Goal: Use online tool/utility

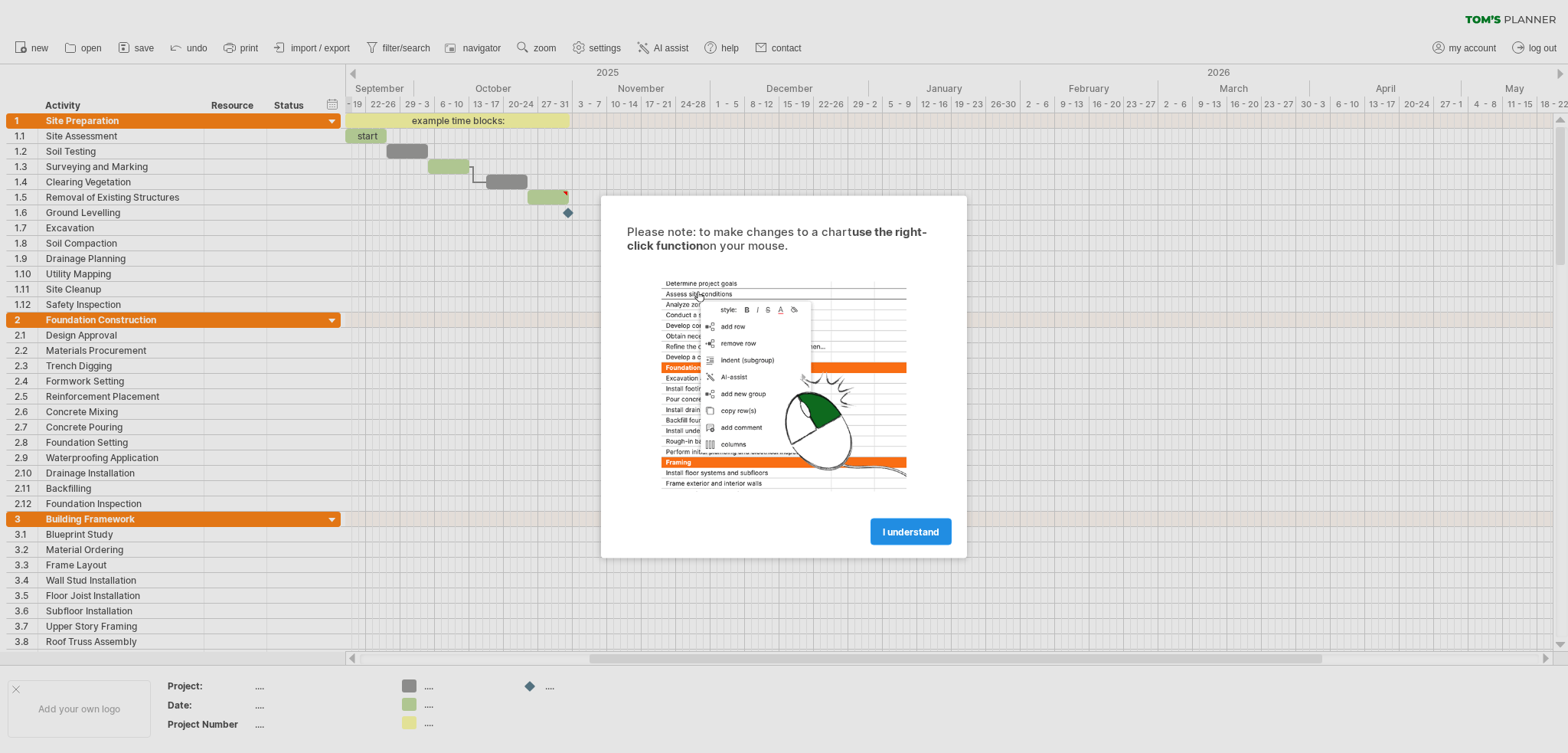
click at [915, 532] on span "I understand" at bounding box center [911, 531] width 57 height 11
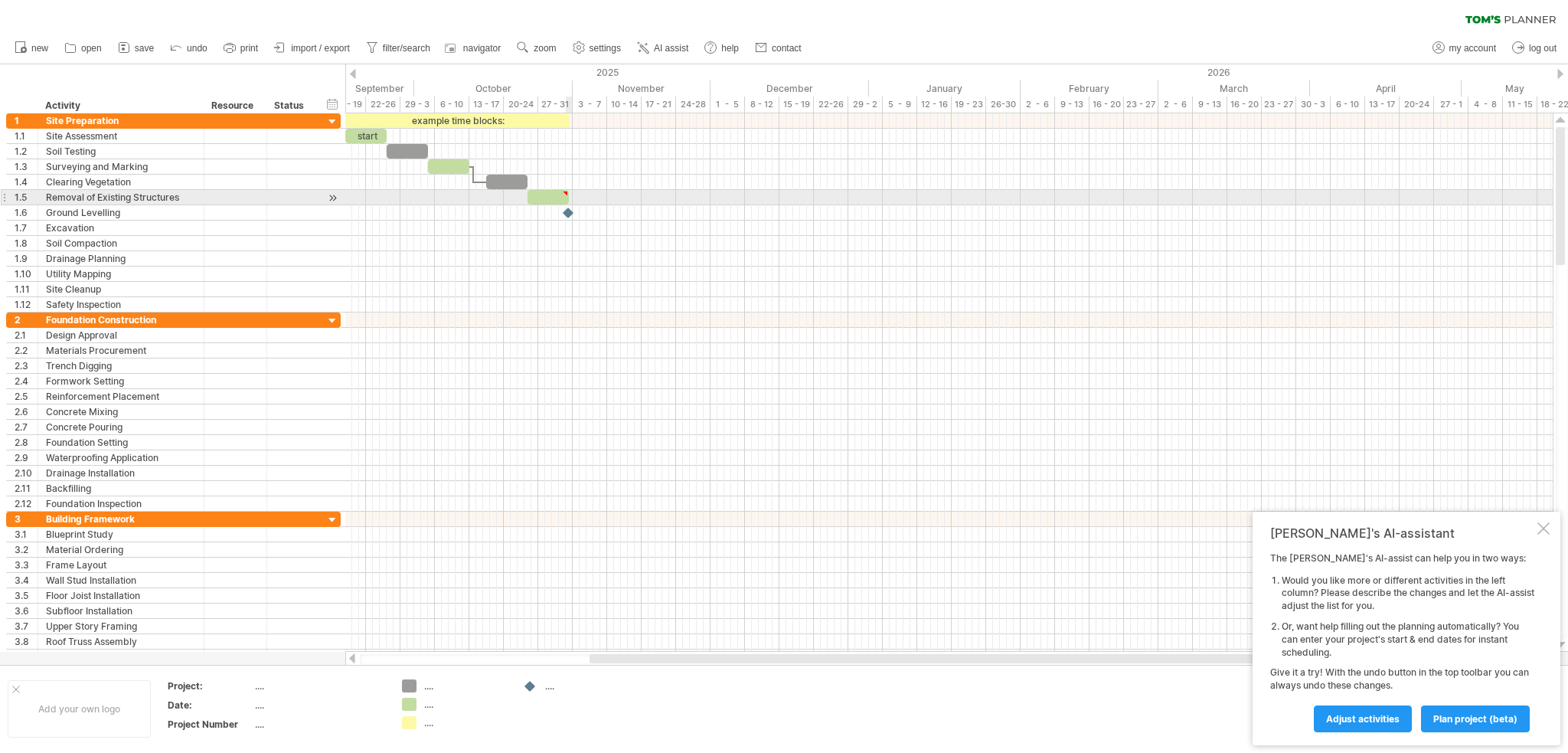
type textarea "**********"
click at [570, 194] on span at bounding box center [568, 197] width 6 height 15
click at [571, 195] on span at bounding box center [568, 197] width 6 height 15
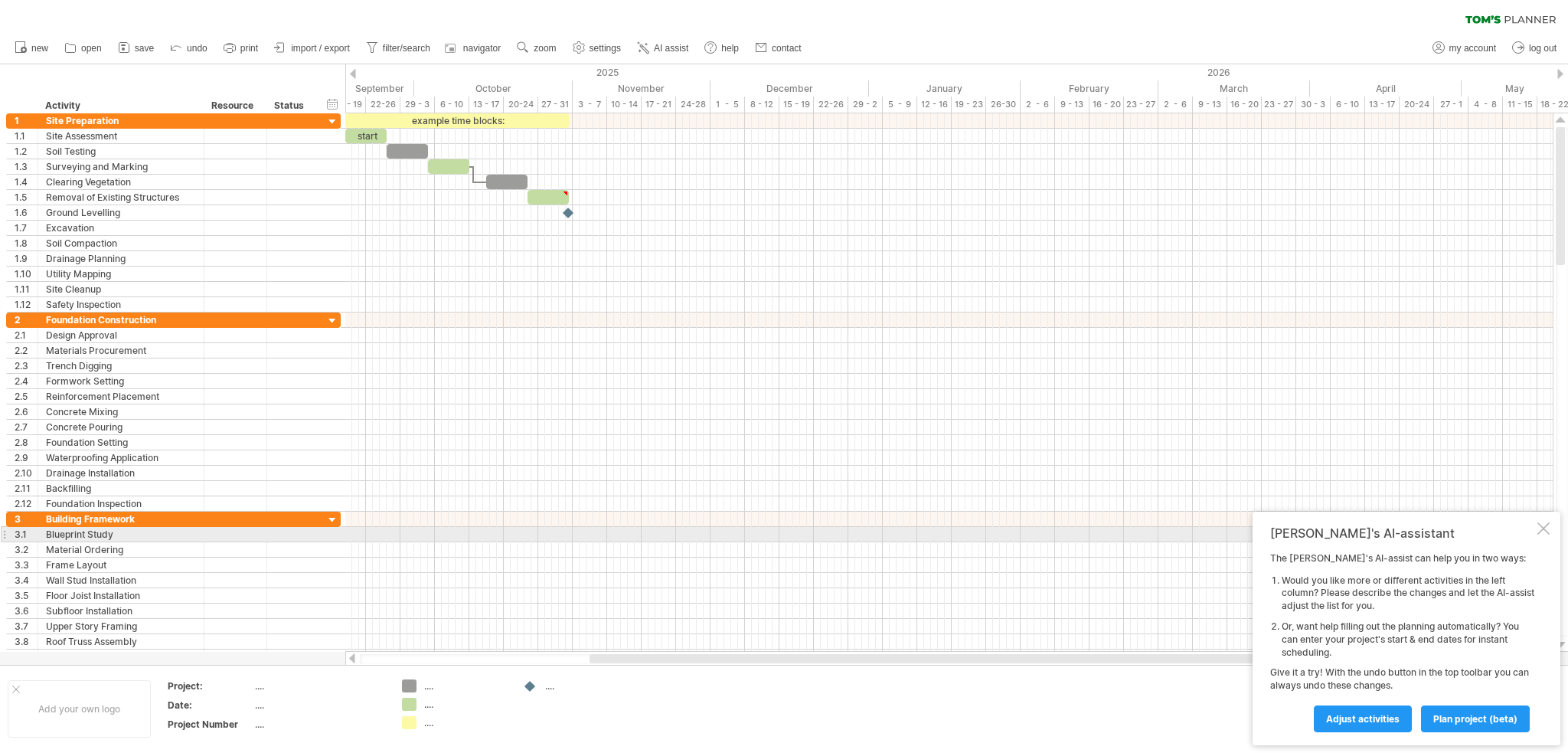
click at [1540, 528] on div at bounding box center [1543, 528] width 12 height 12
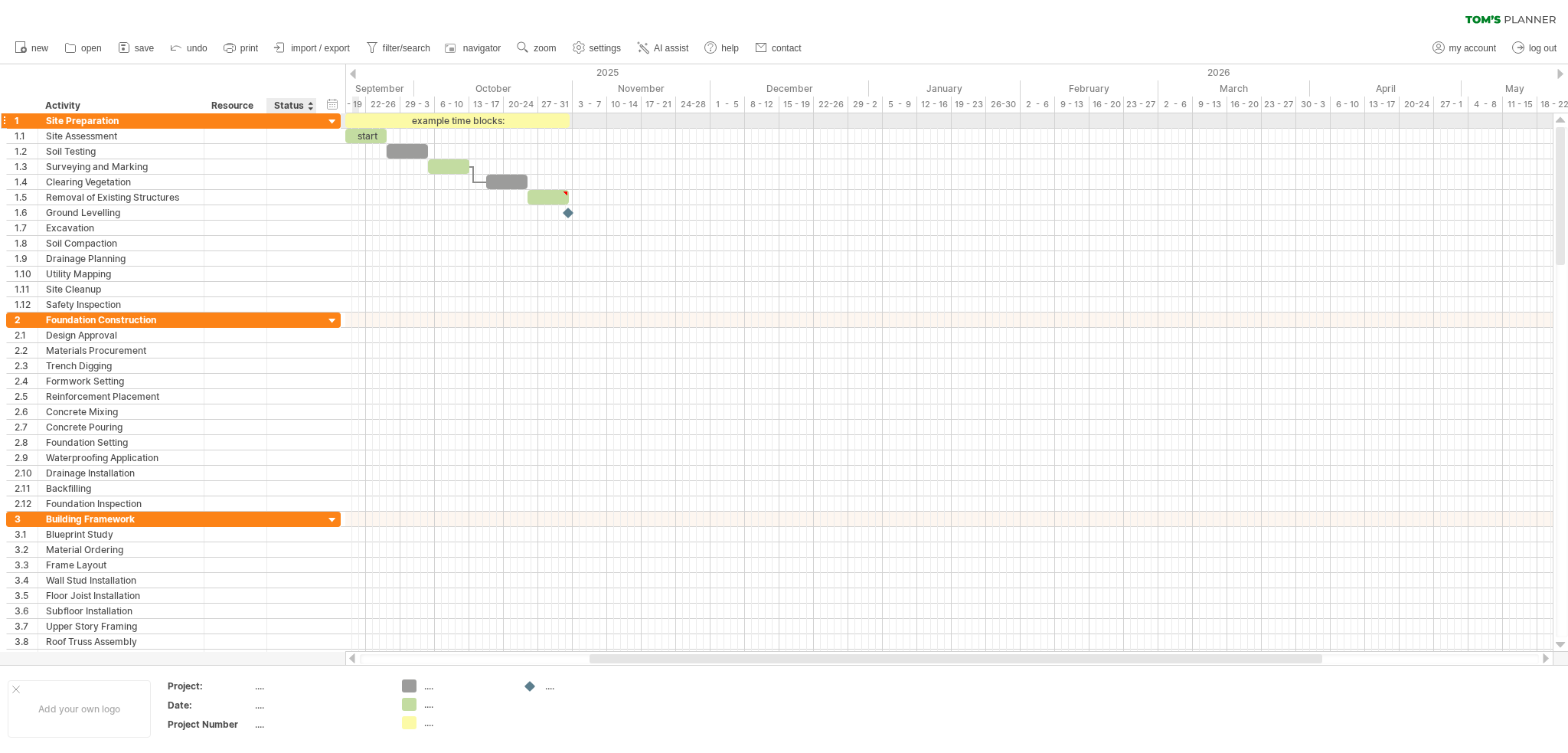
click at [333, 116] on div at bounding box center [332, 122] width 15 height 15
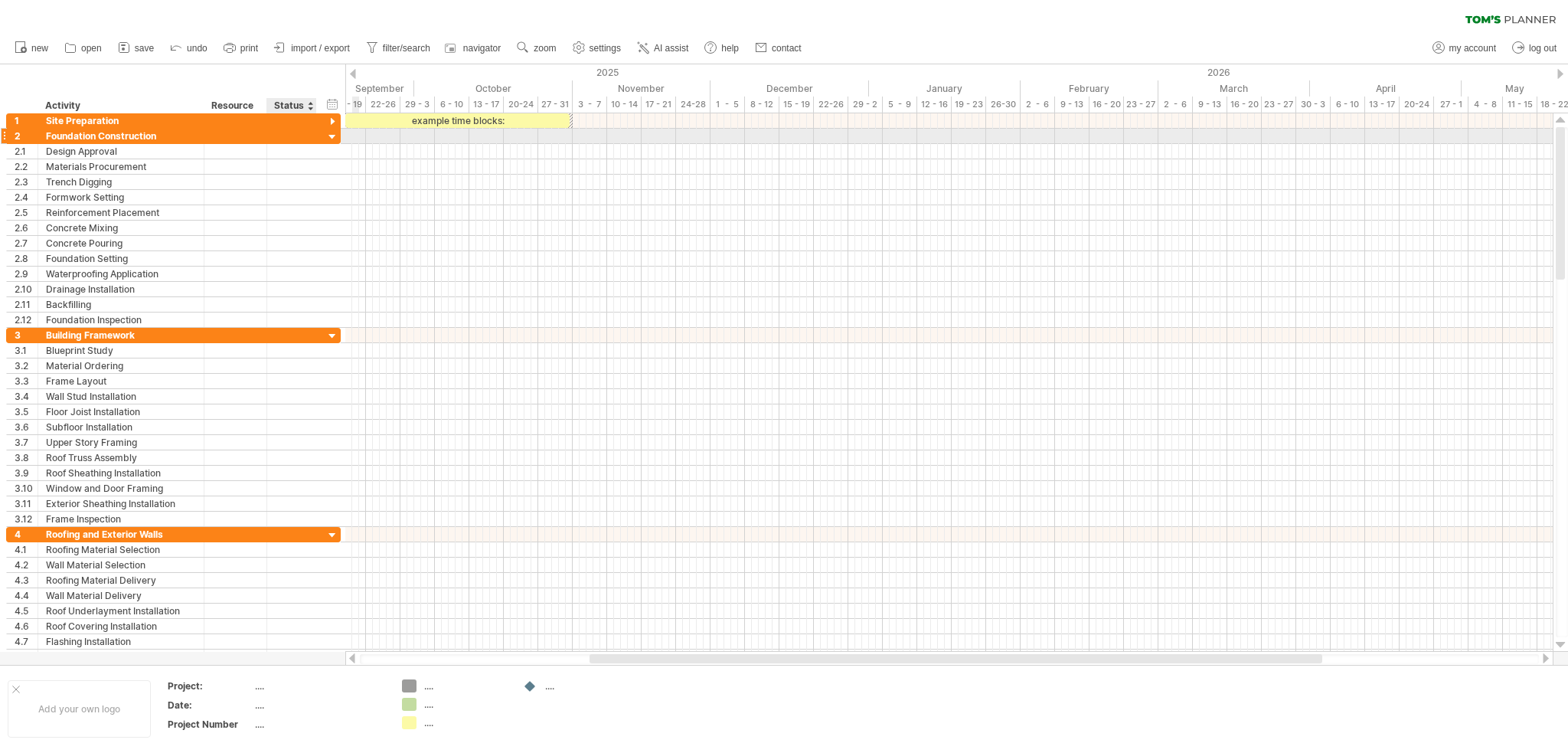
click at [327, 134] on div at bounding box center [332, 138] width 15 height 15
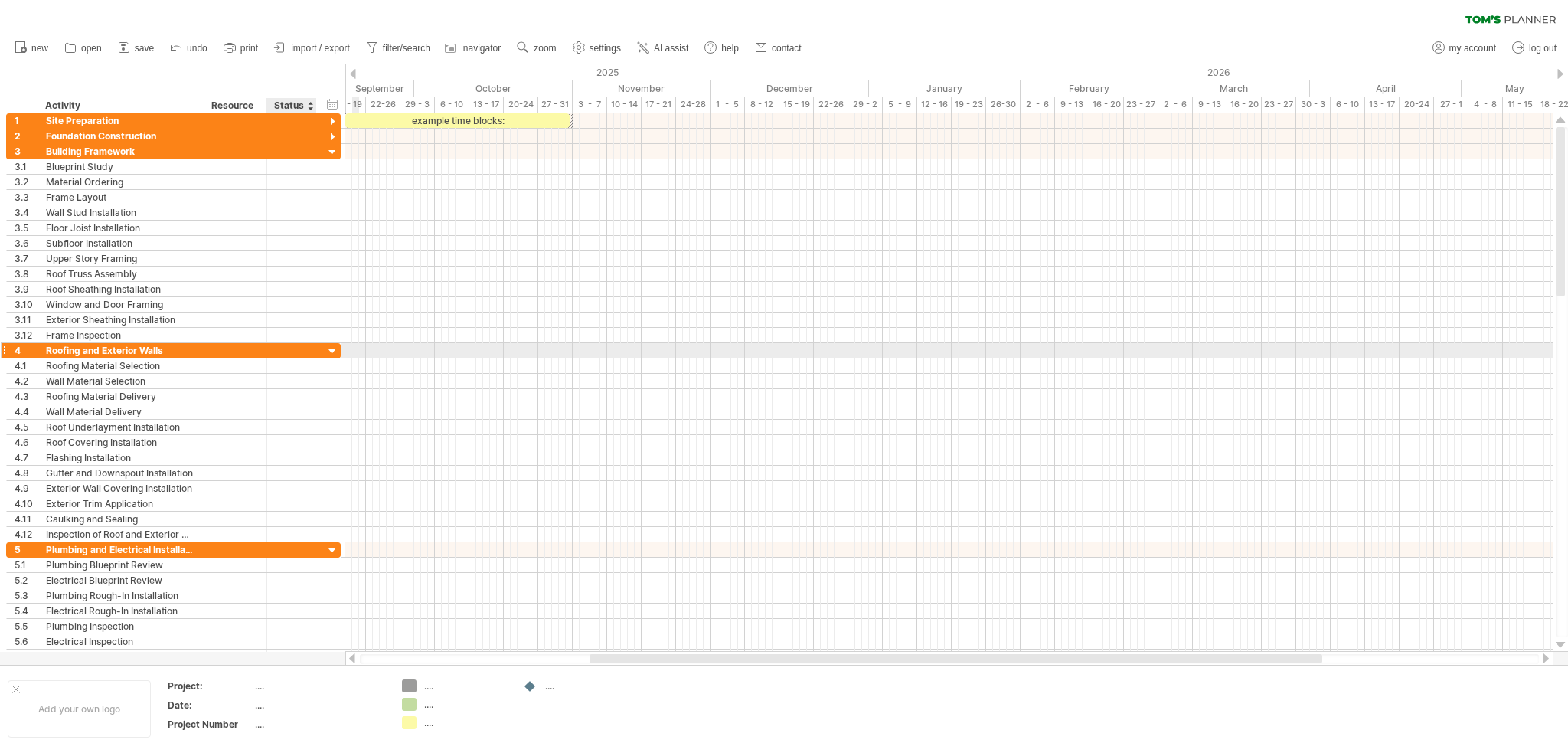
click at [332, 350] on div at bounding box center [332, 352] width 15 height 15
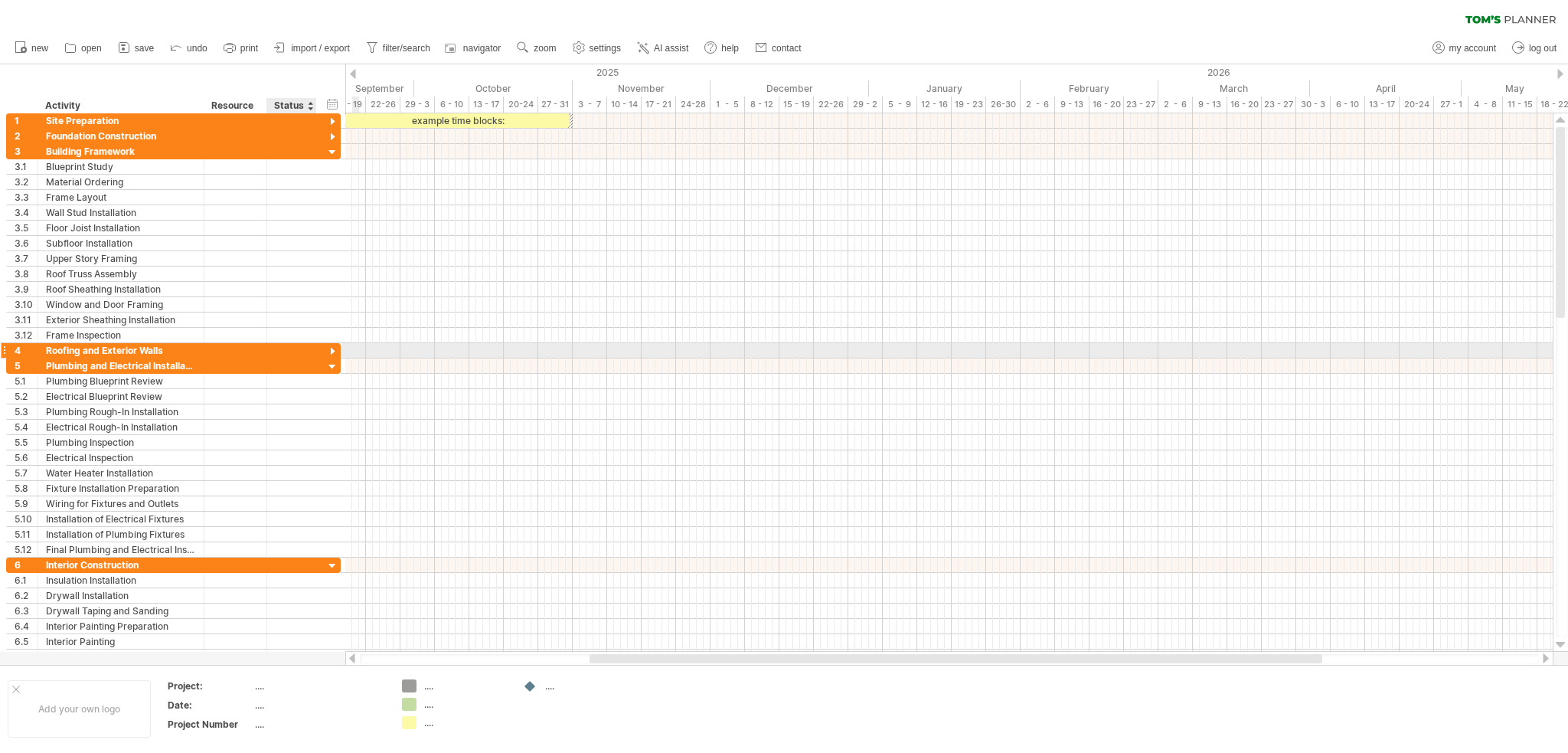
click at [333, 347] on div at bounding box center [332, 352] width 15 height 15
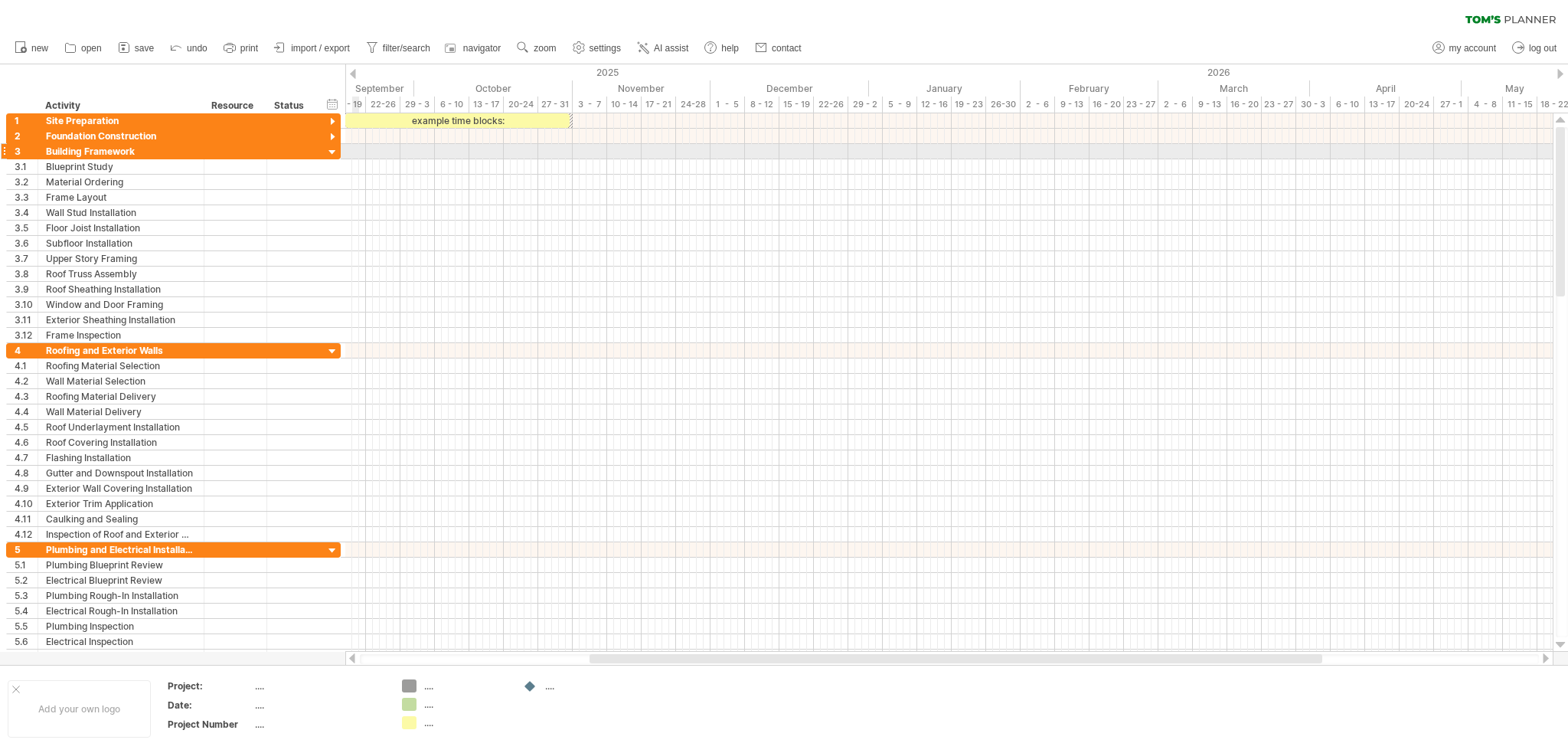
click at [330, 154] on div at bounding box center [332, 153] width 15 height 15
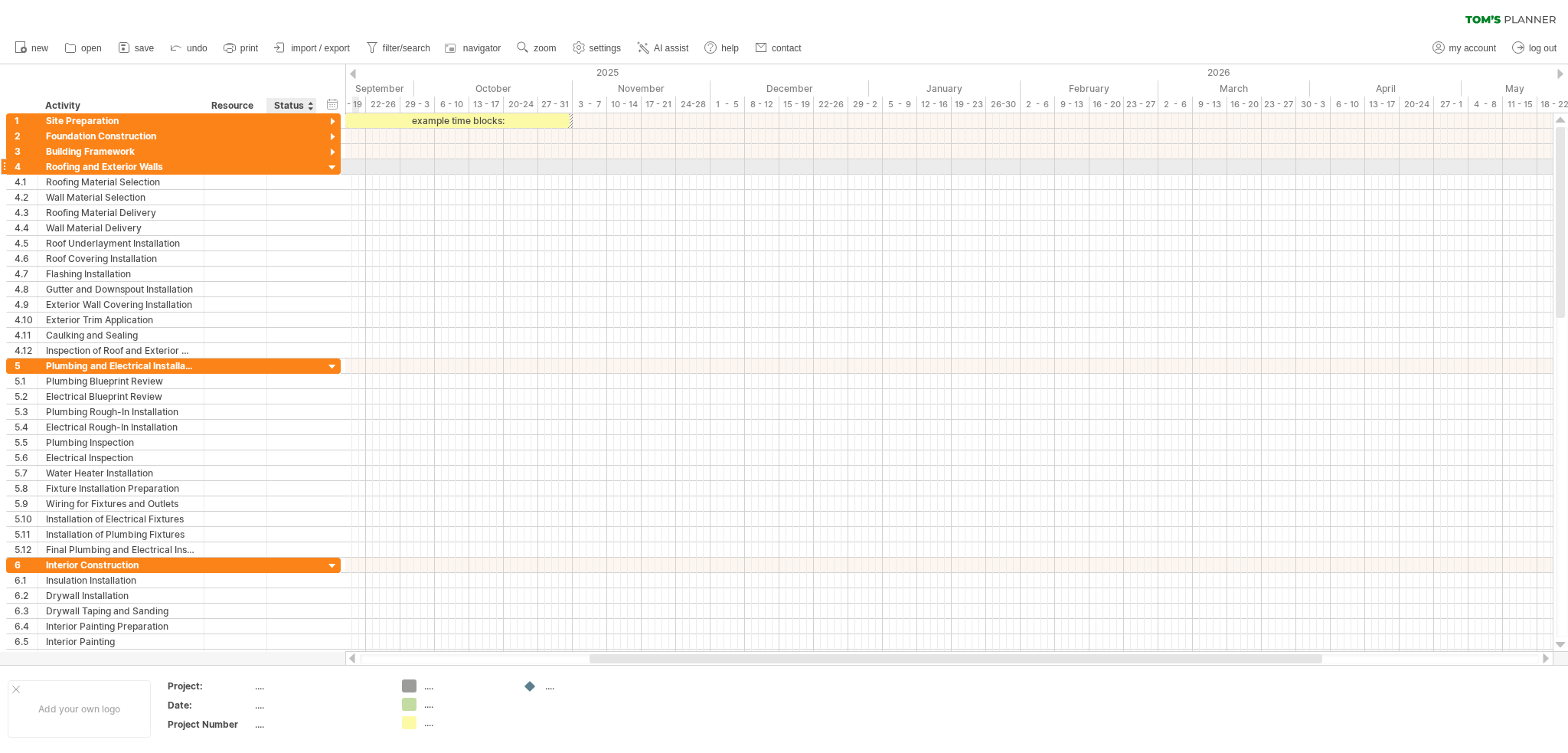
click at [329, 167] on div at bounding box center [332, 168] width 15 height 15
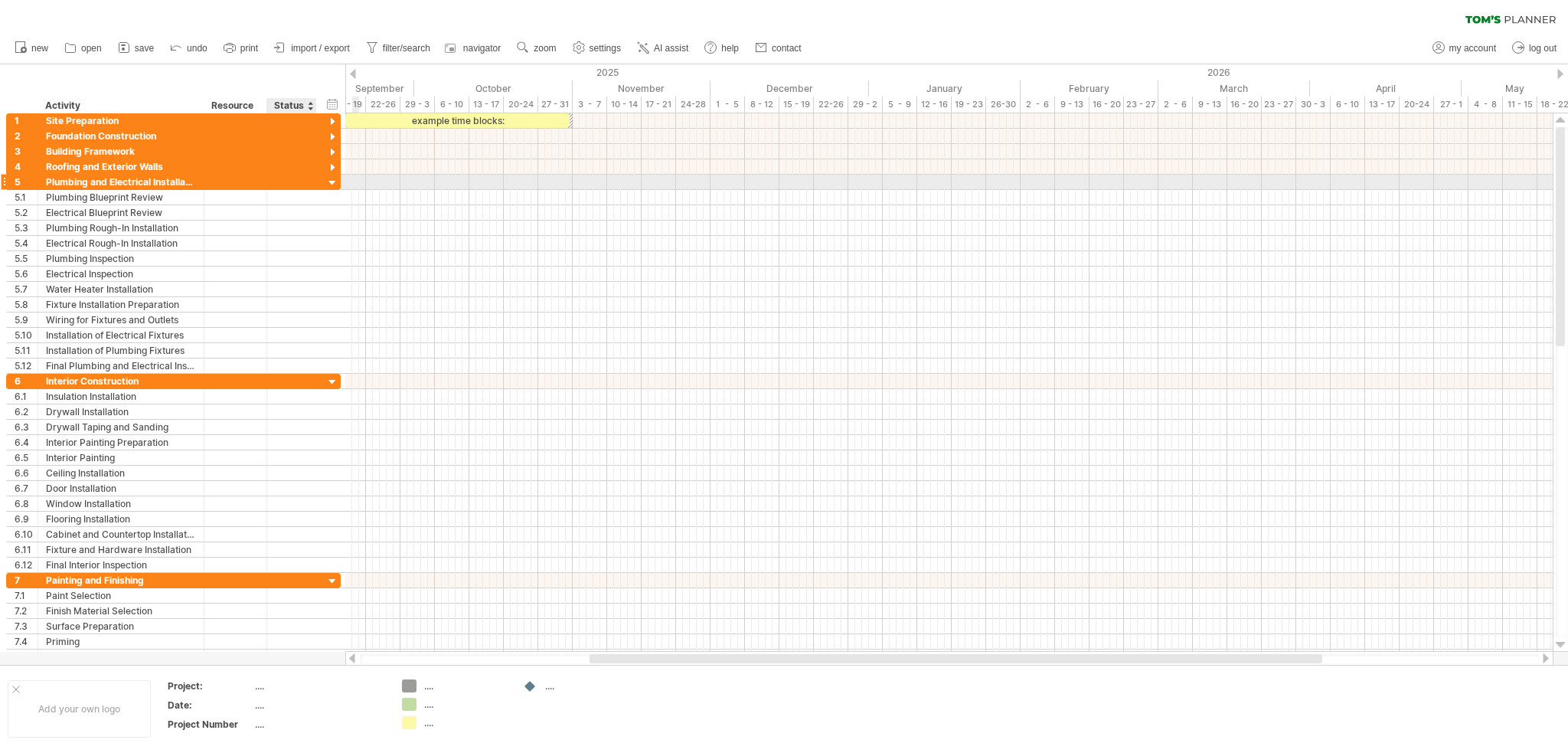
click at [335, 182] on div at bounding box center [332, 184] width 15 height 15
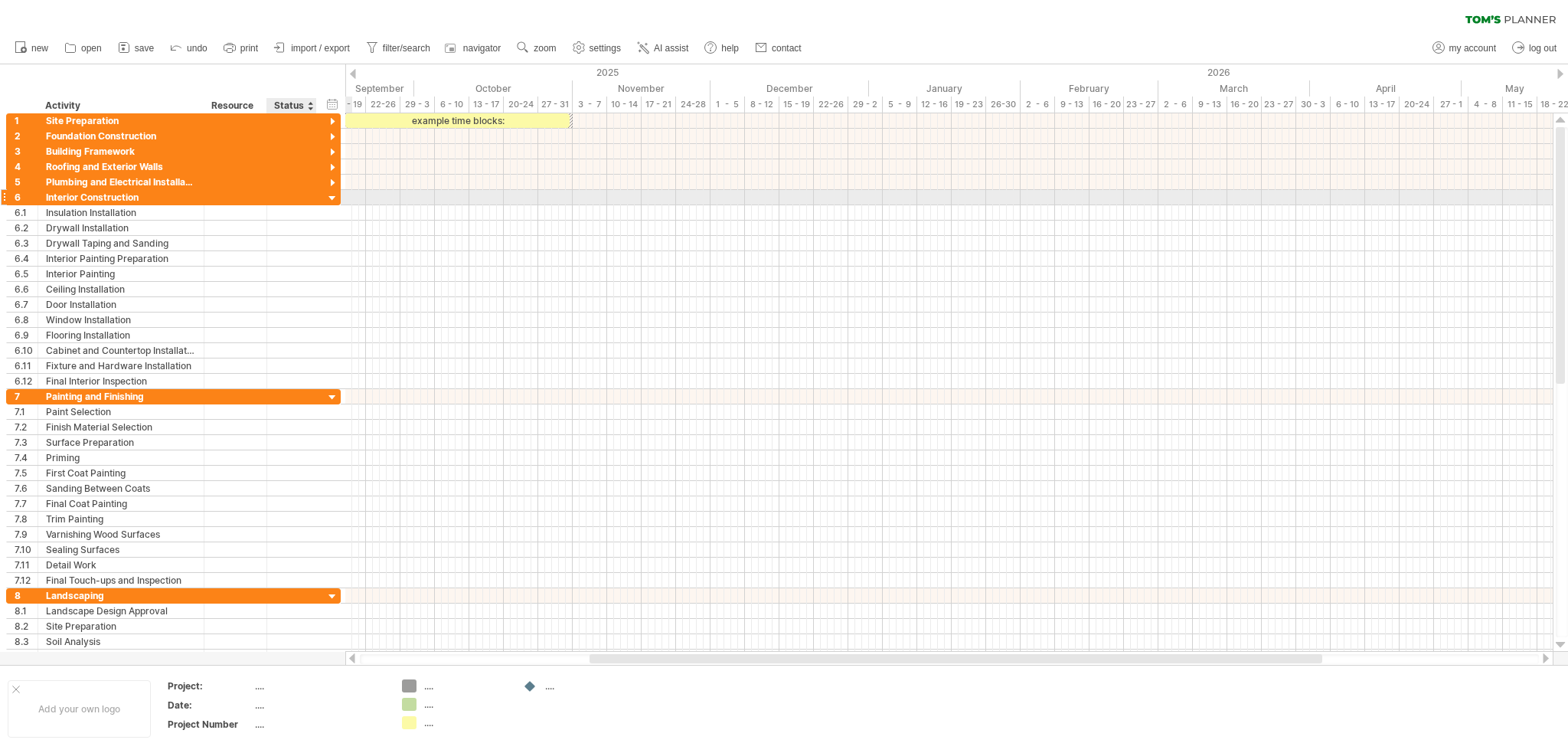
click at [328, 195] on div at bounding box center [332, 199] width 15 height 15
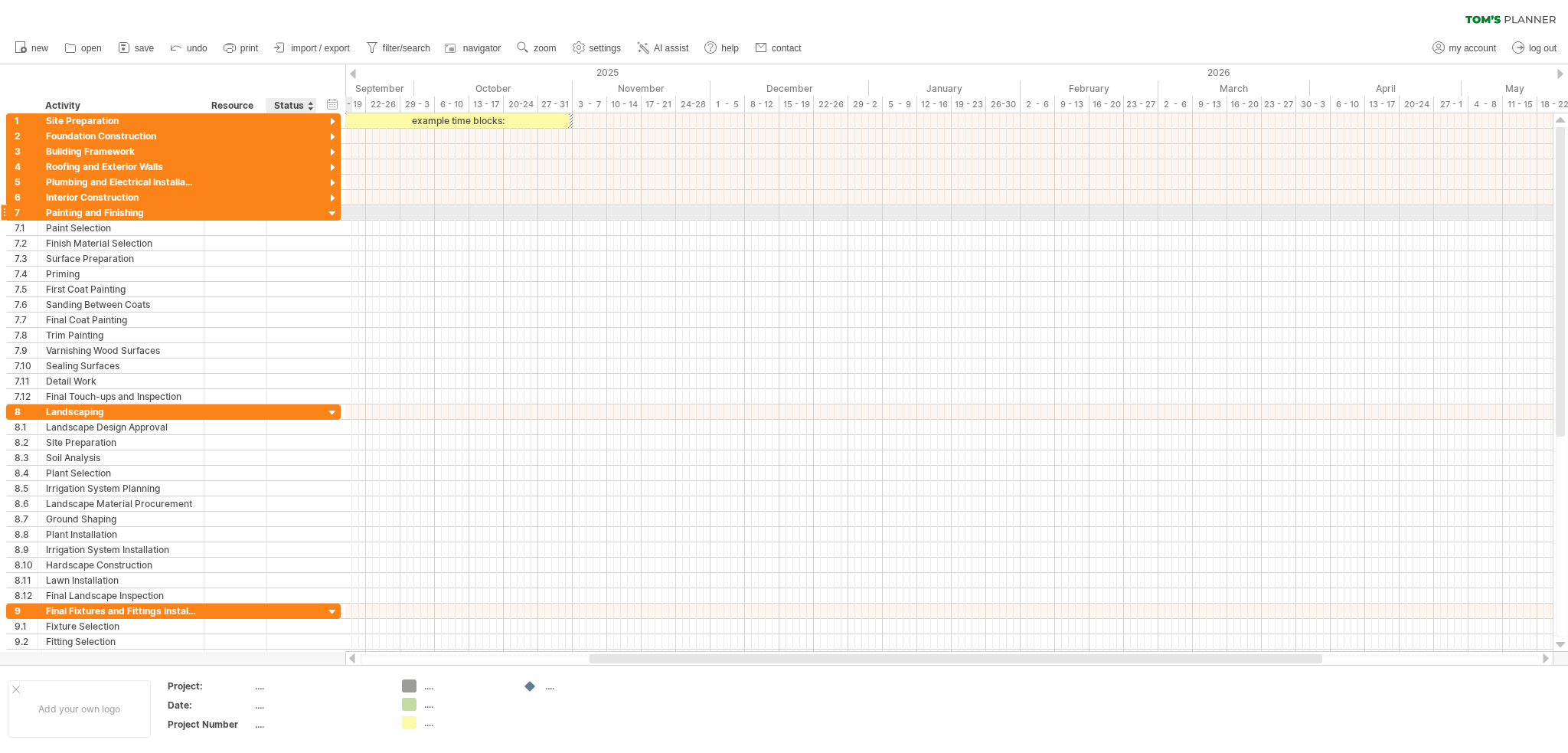
click at [331, 214] on div at bounding box center [332, 214] width 15 height 15
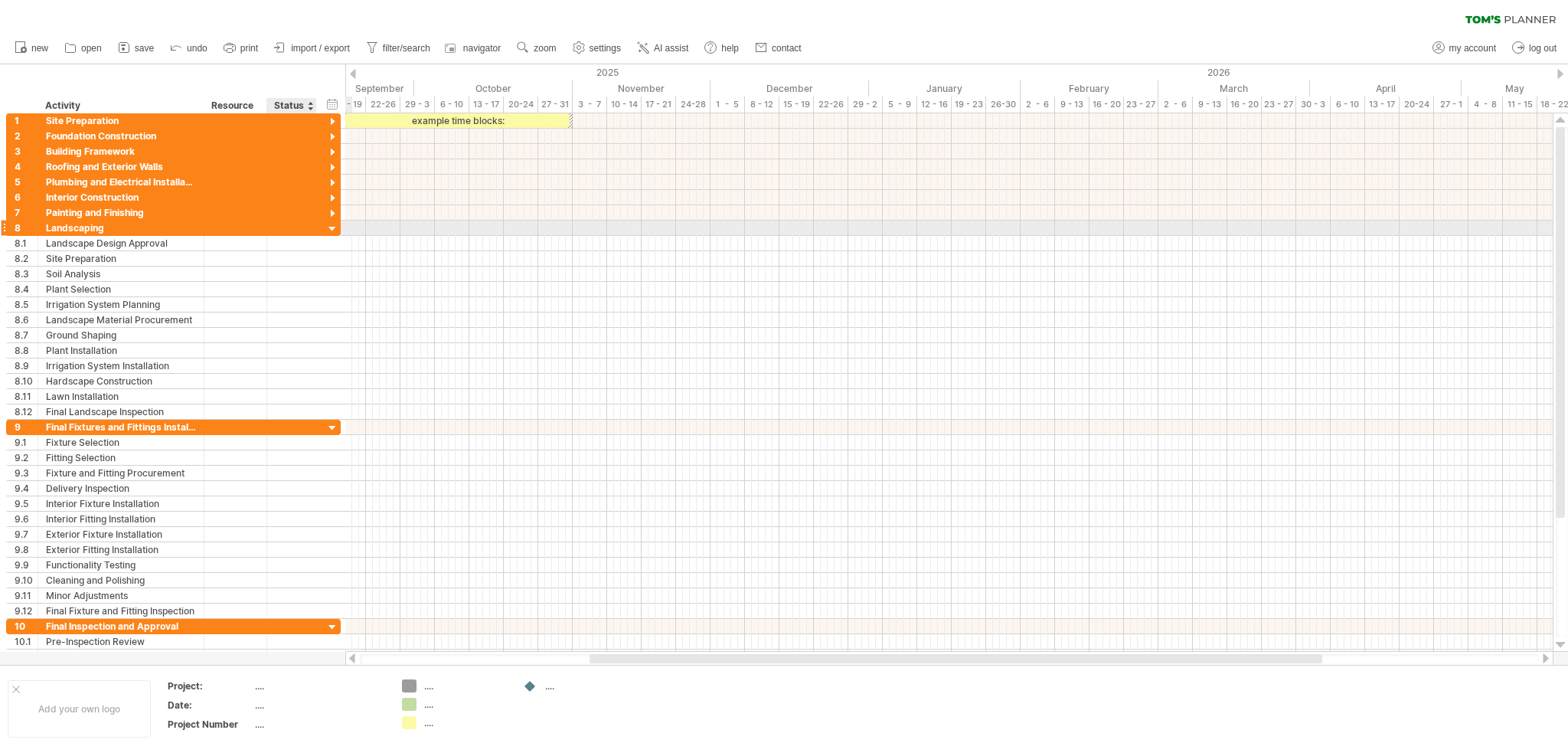
click at [332, 227] on div at bounding box center [332, 230] width 15 height 15
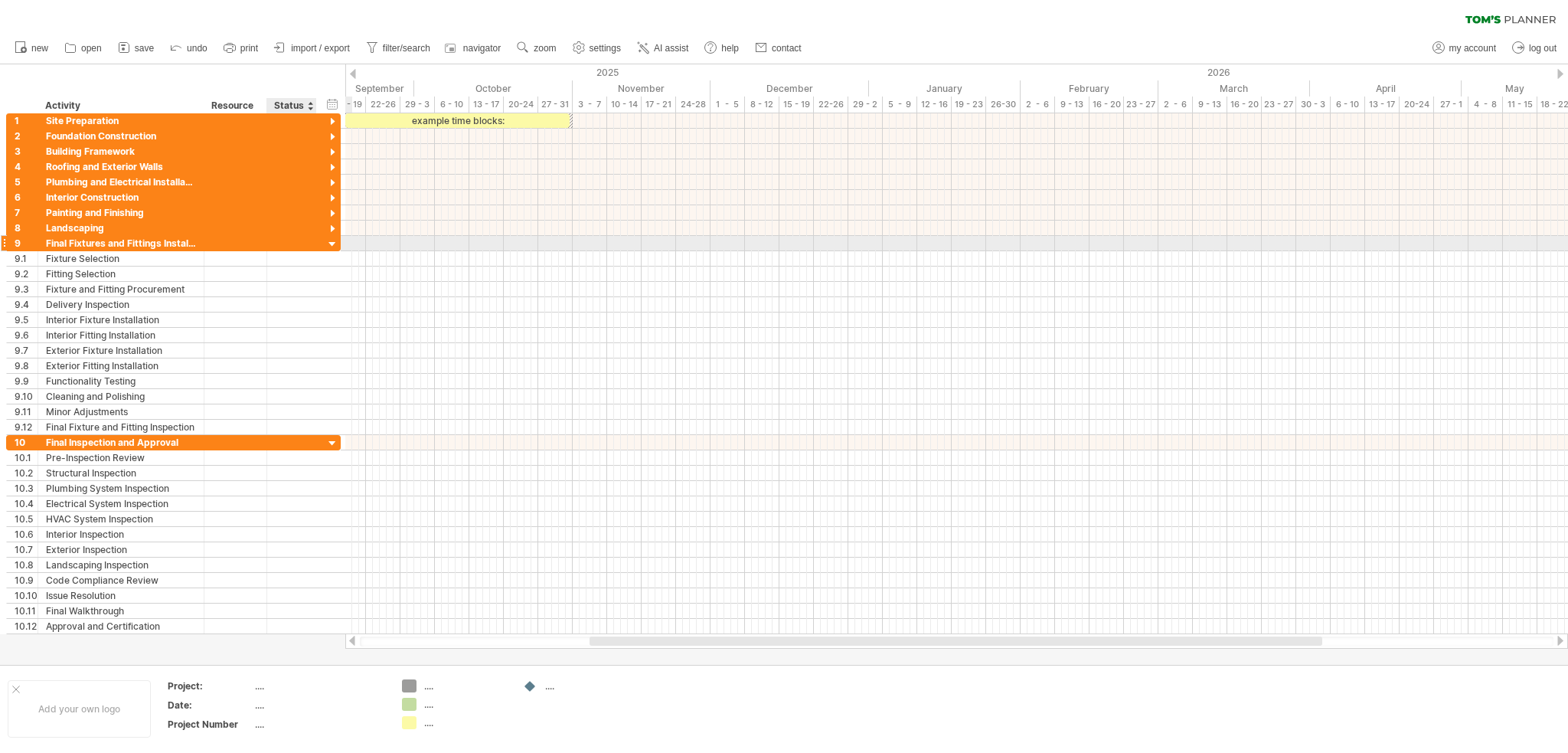
click at [332, 241] on div at bounding box center [332, 245] width 15 height 15
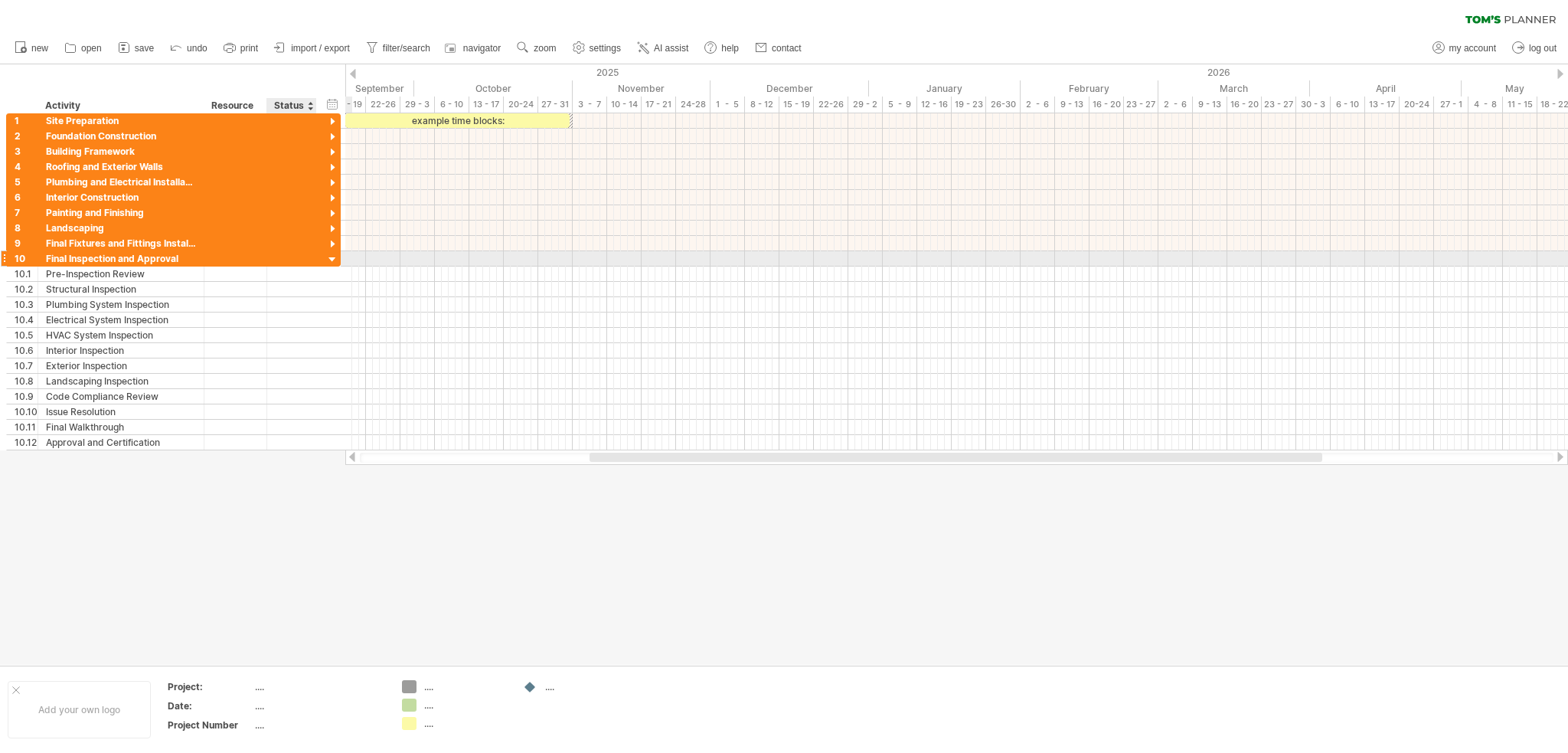
click at [329, 257] on div at bounding box center [332, 260] width 15 height 15
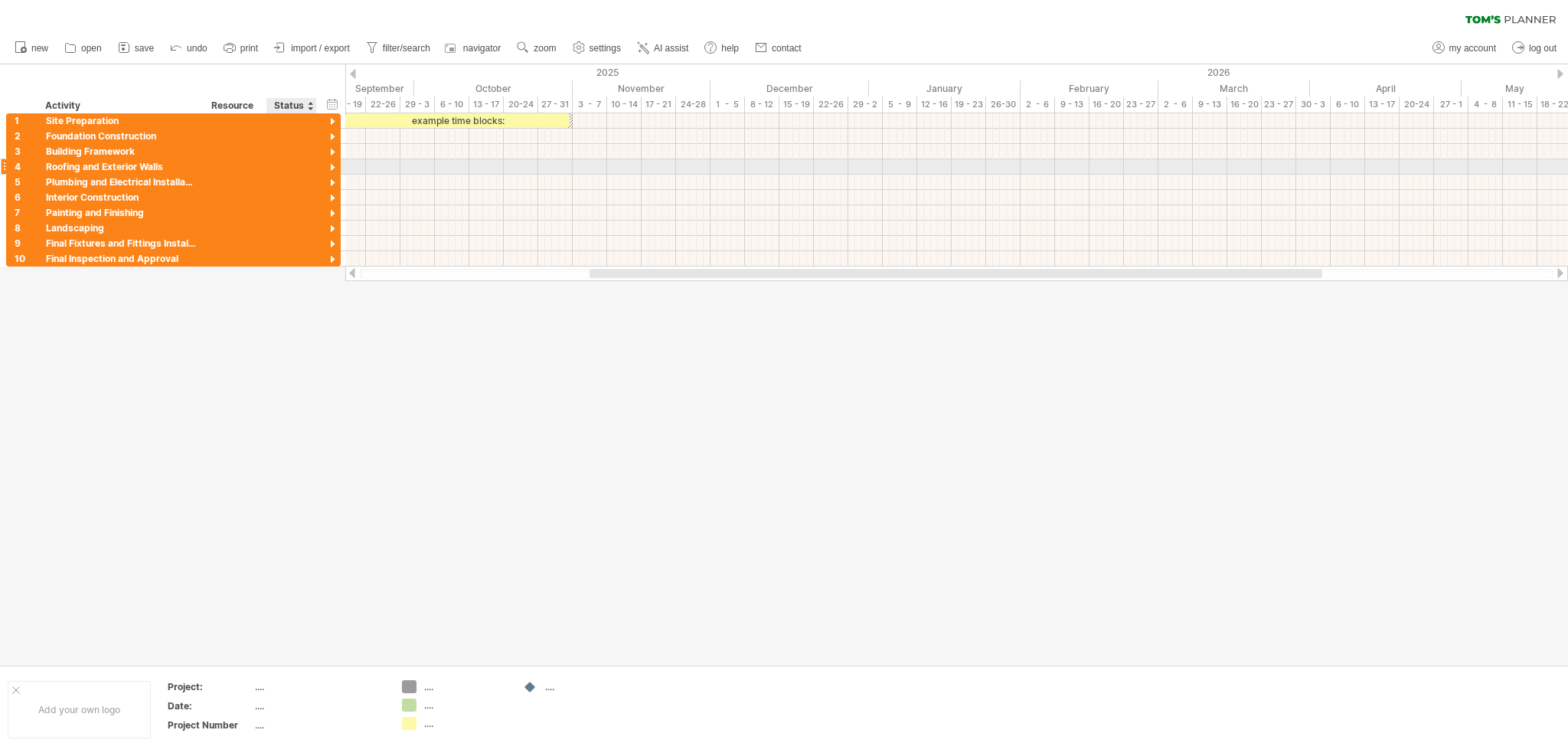
click at [332, 164] on div at bounding box center [332, 168] width 15 height 15
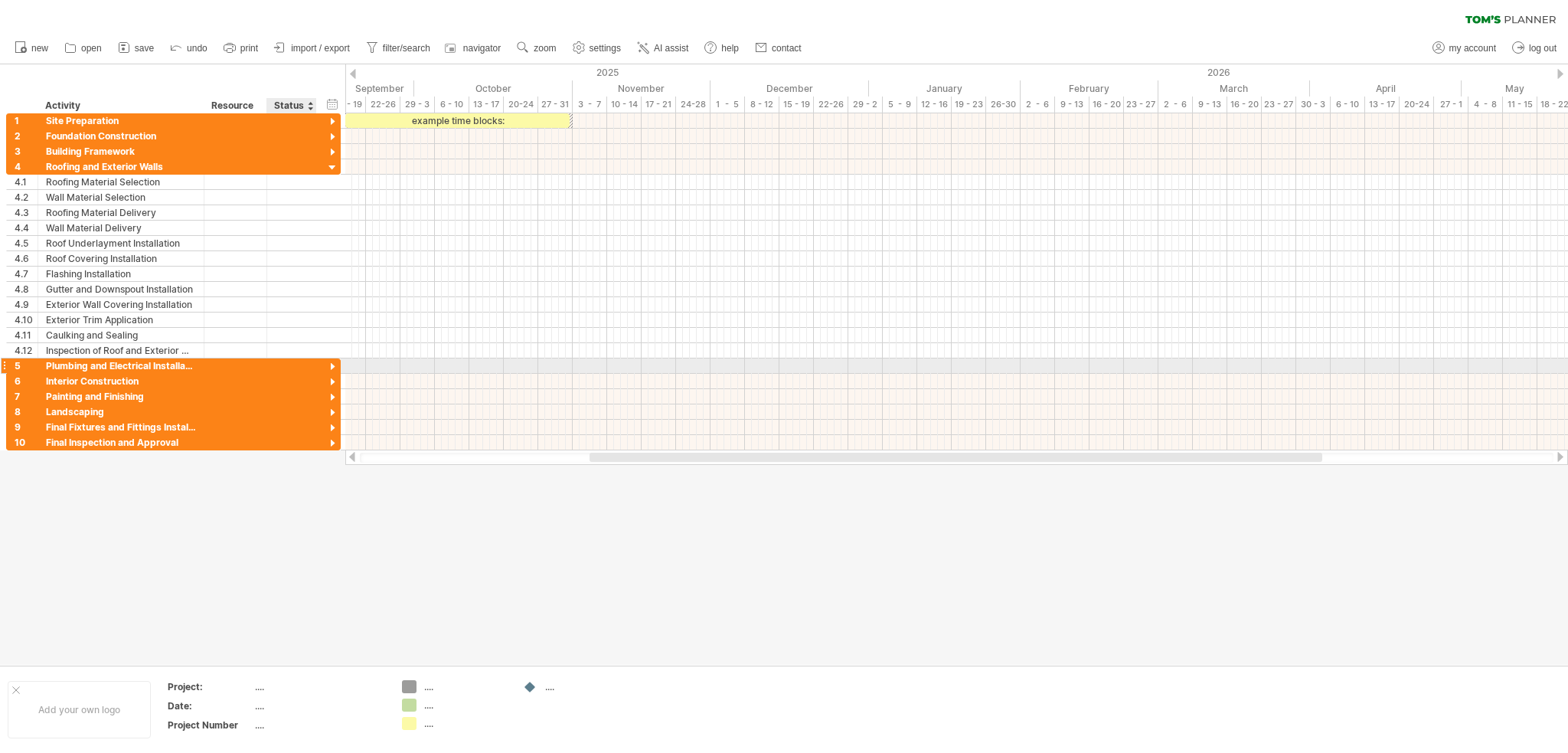
click at [331, 364] on div at bounding box center [332, 367] width 15 height 15
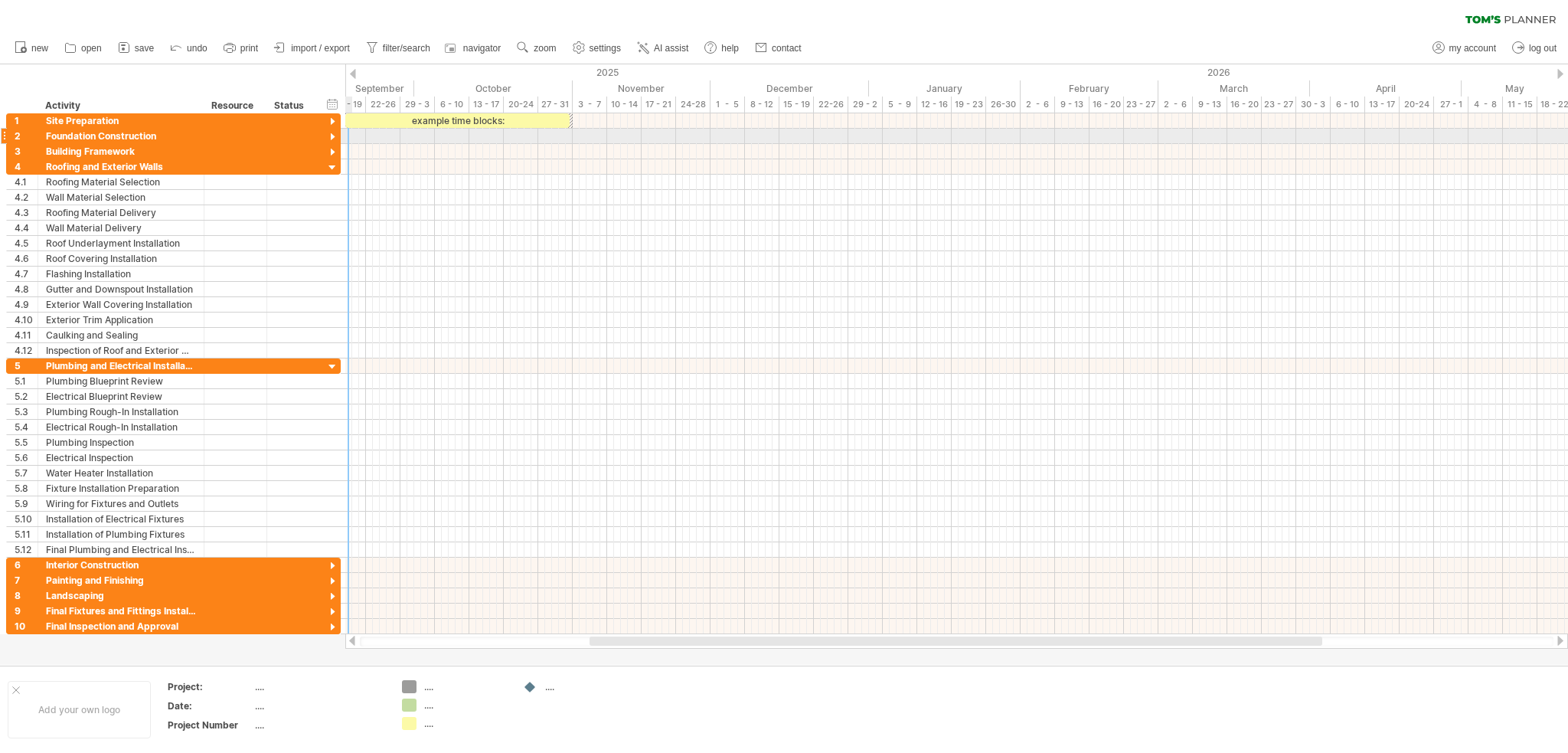
click at [330, 138] on div at bounding box center [332, 138] width 15 height 15
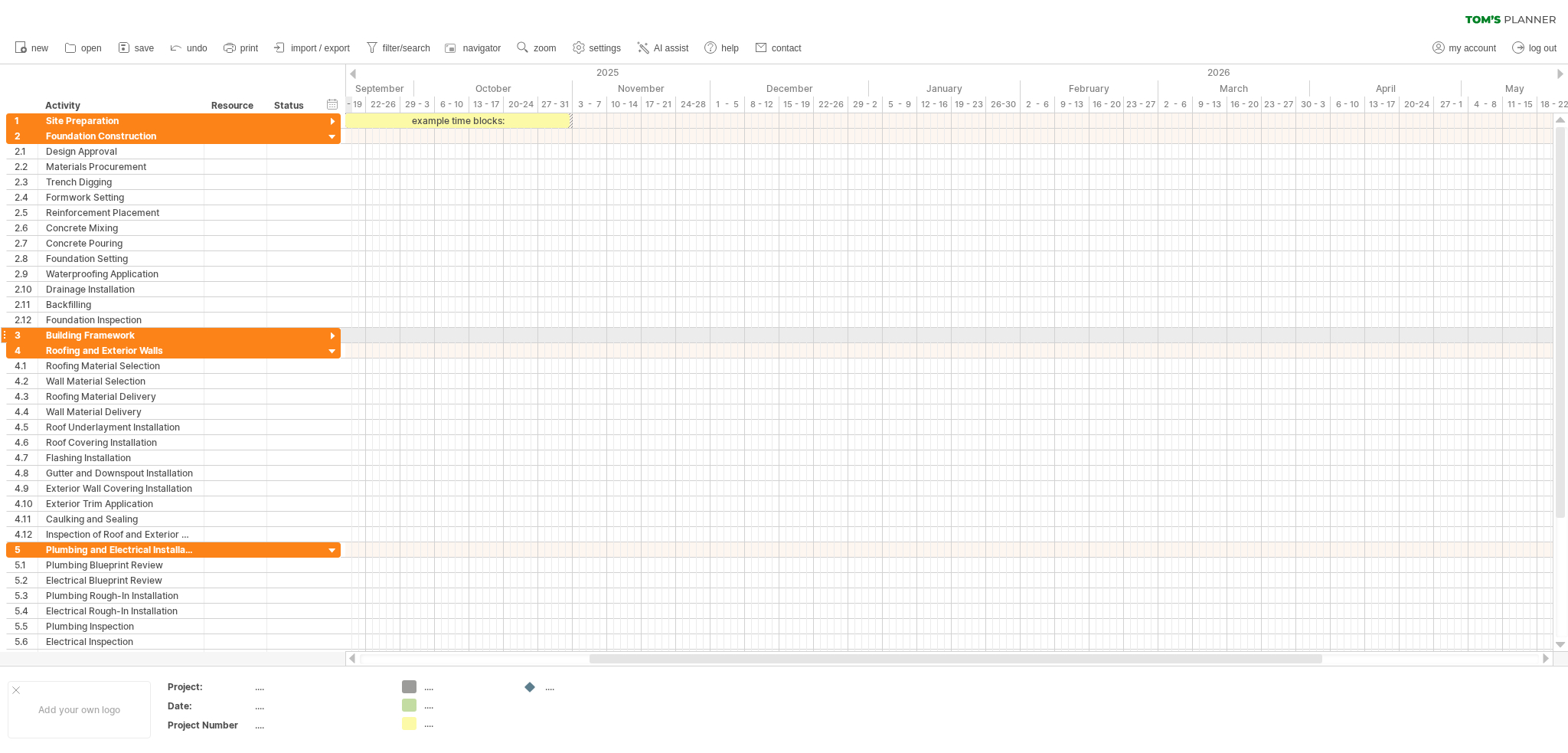
click at [330, 333] on div at bounding box center [332, 337] width 15 height 15
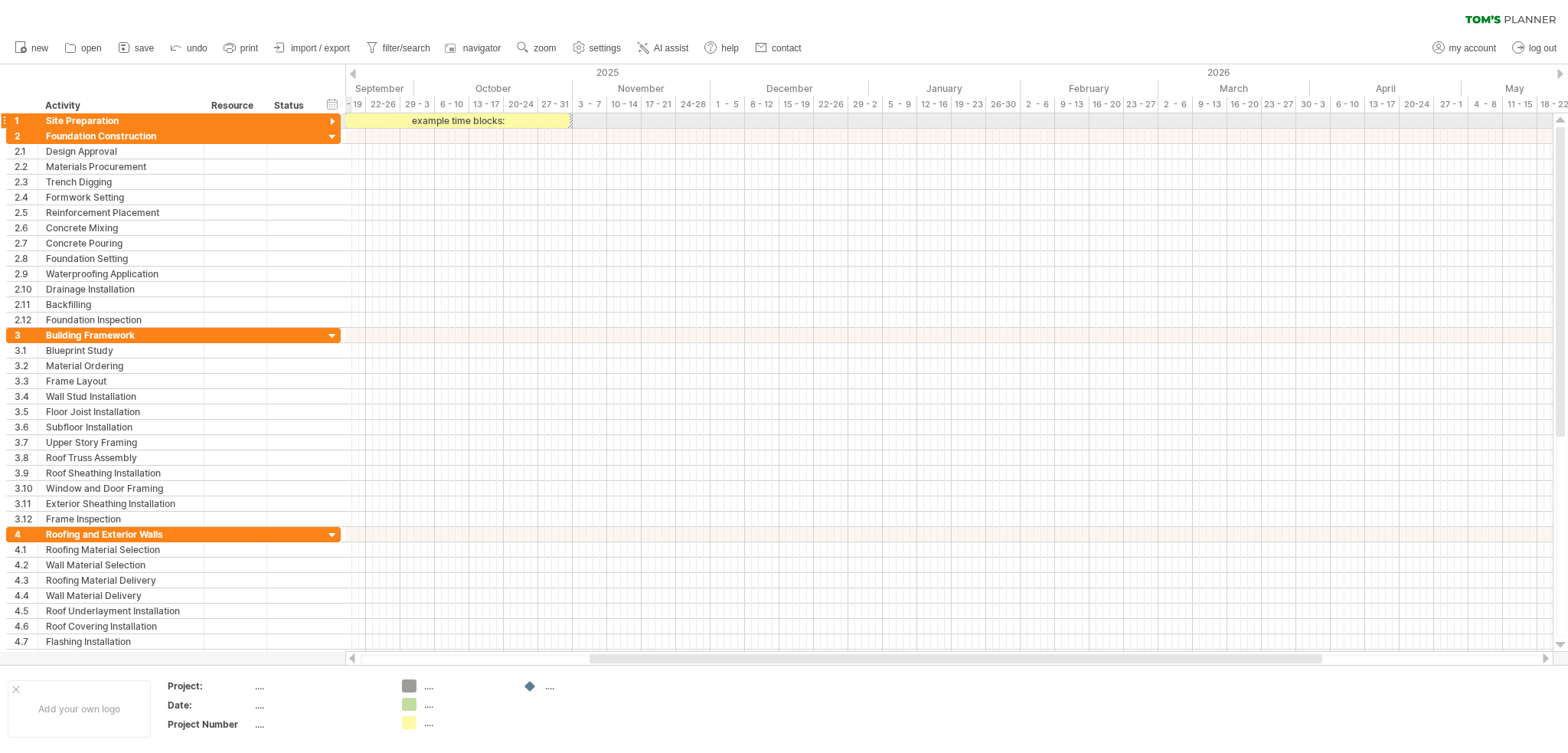
click at [334, 121] on div at bounding box center [332, 122] width 15 height 15
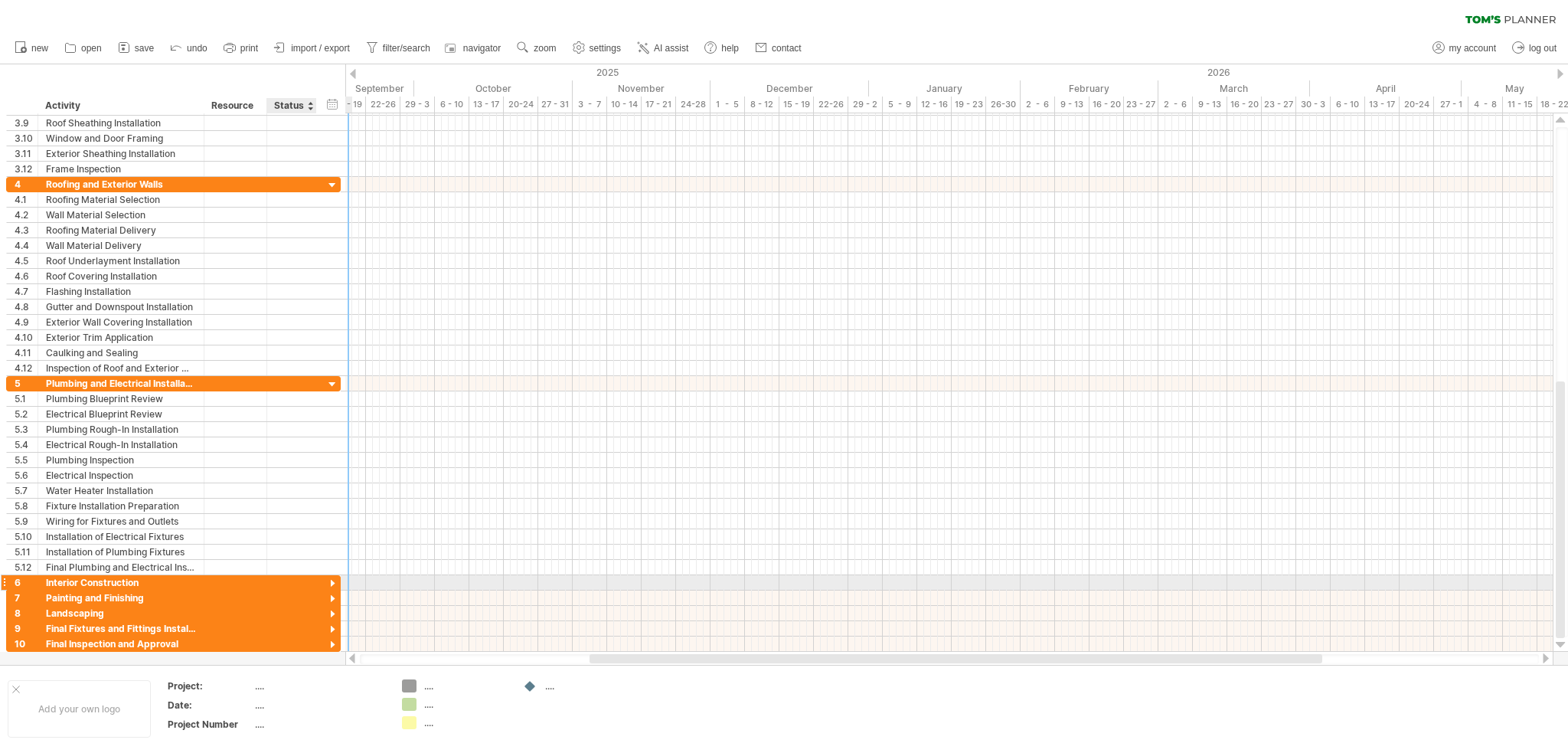
click at [328, 580] on div at bounding box center [332, 584] width 15 height 15
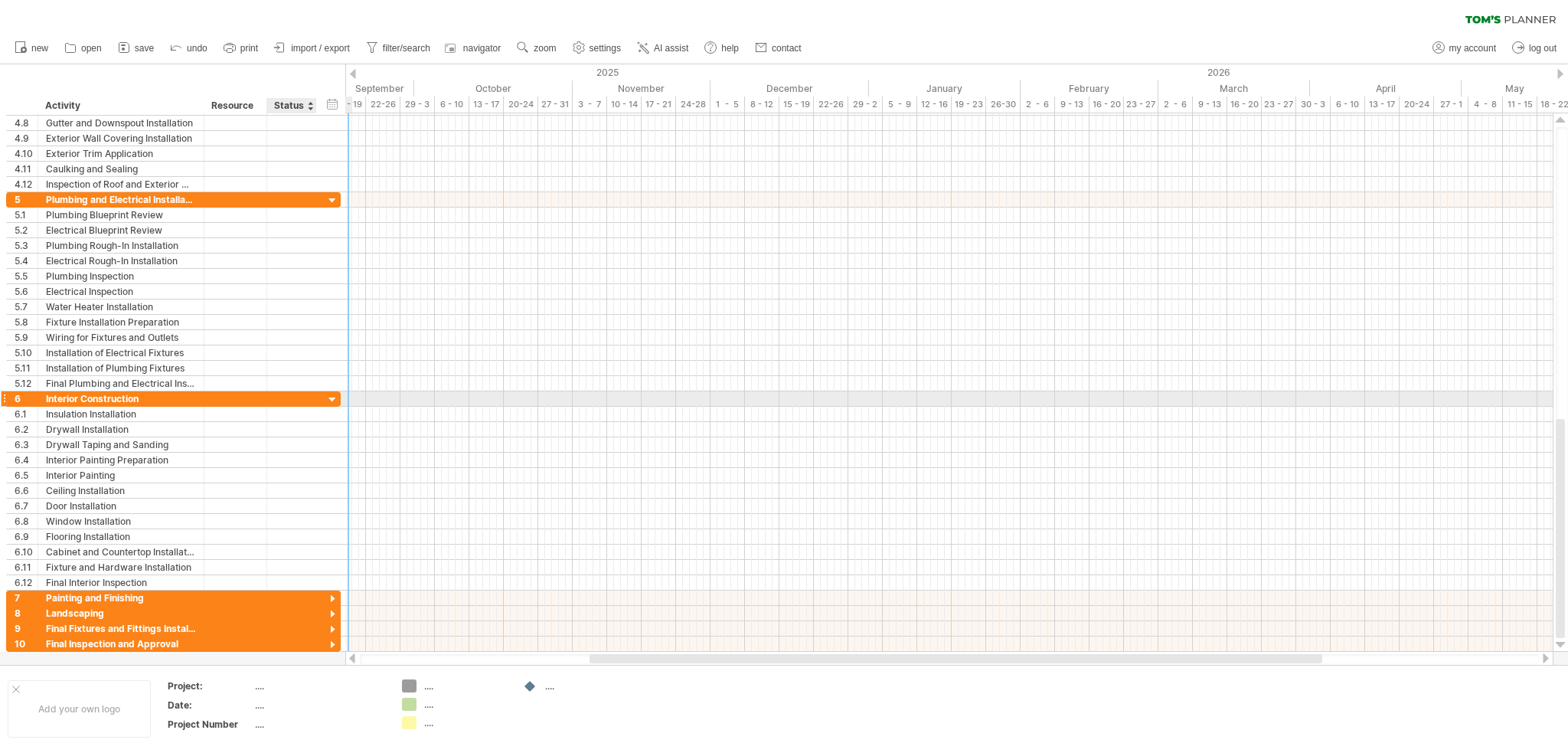
click at [331, 402] on div at bounding box center [332, 401] width 15 height 15
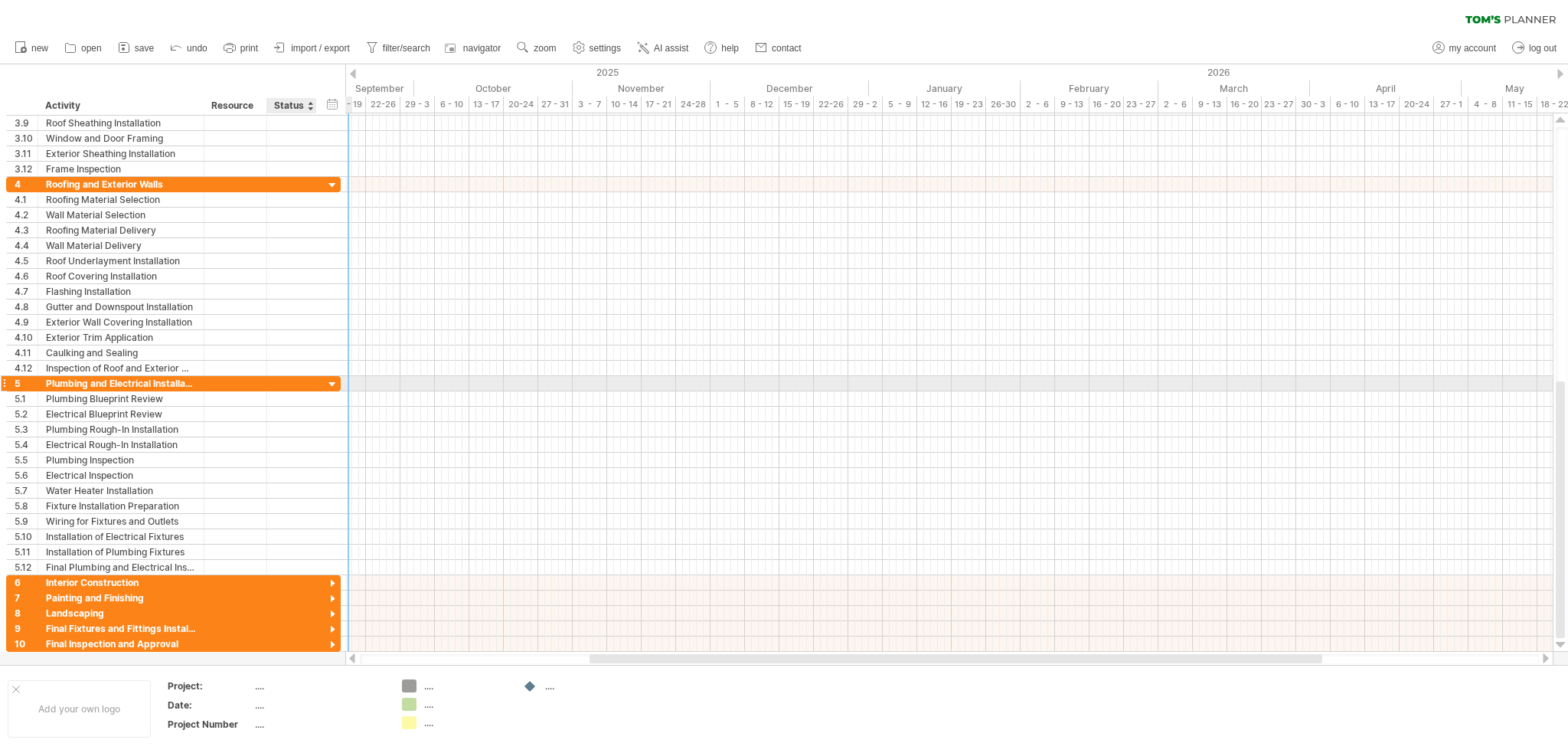
click at [329, 384] on div at bounding box center [332, 385] width 15 height 15
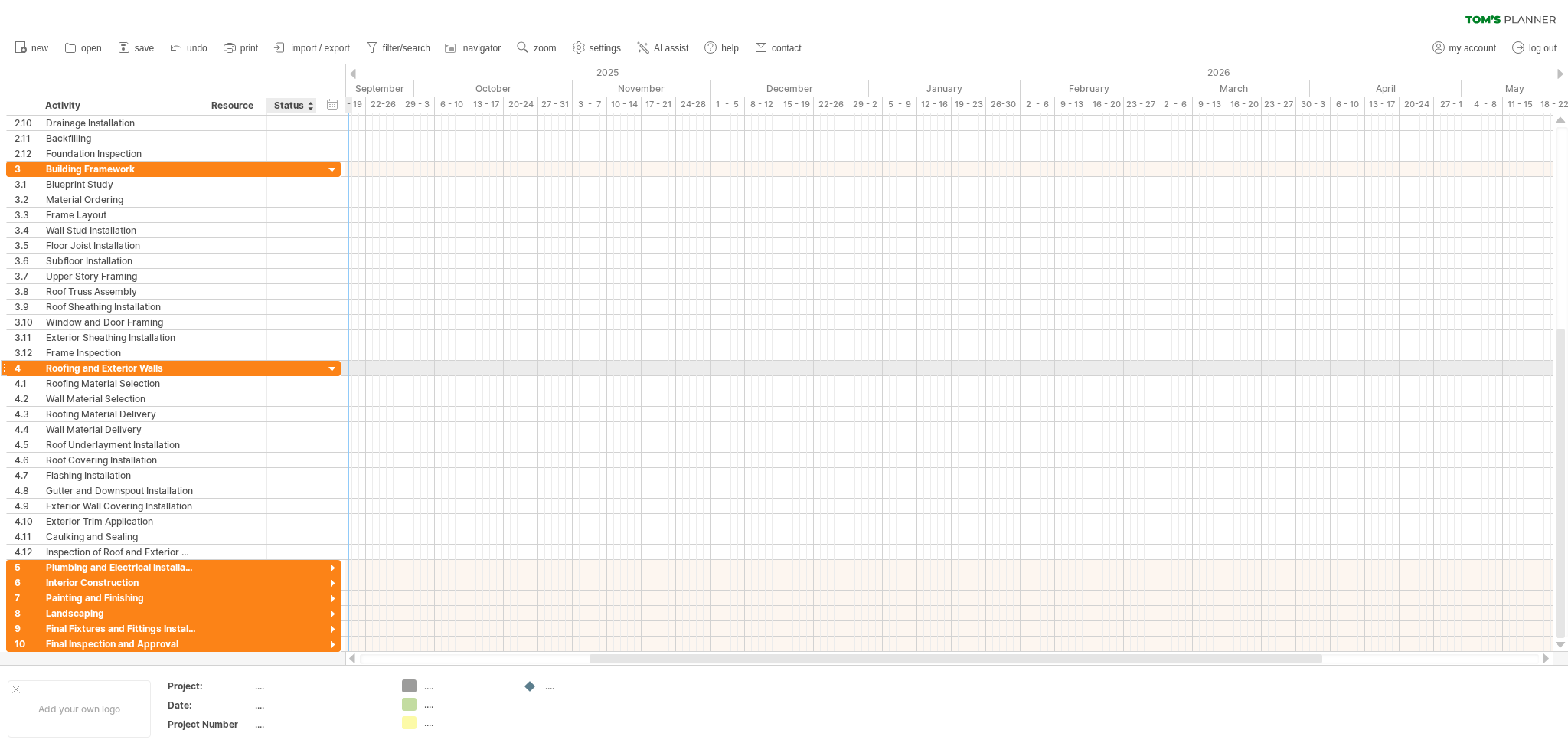
click at [334, 365] on div at bounding box center [332, 370] width 15 height 15
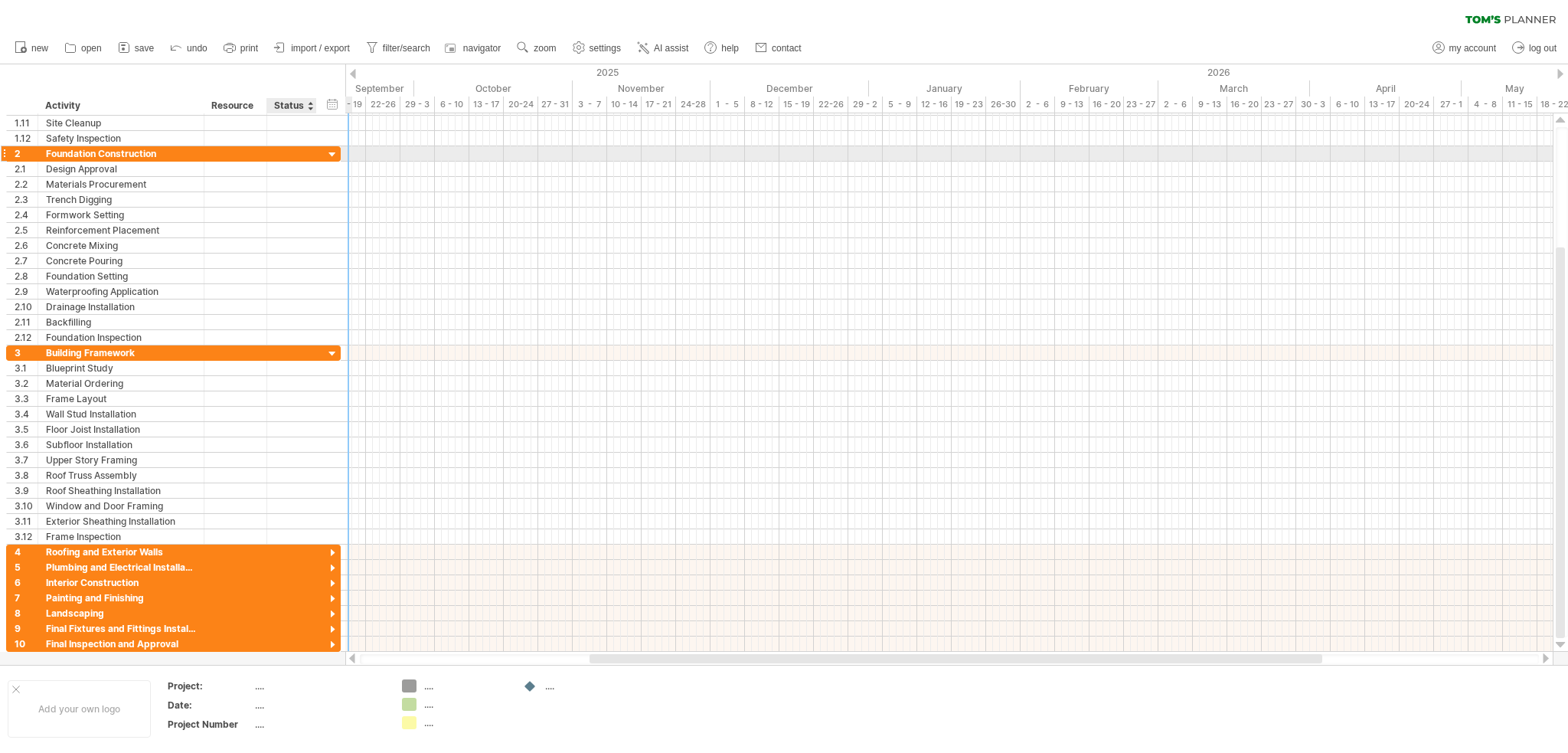
click at [336, 148] on div at bounding box center [332, 155] width 15 height 15
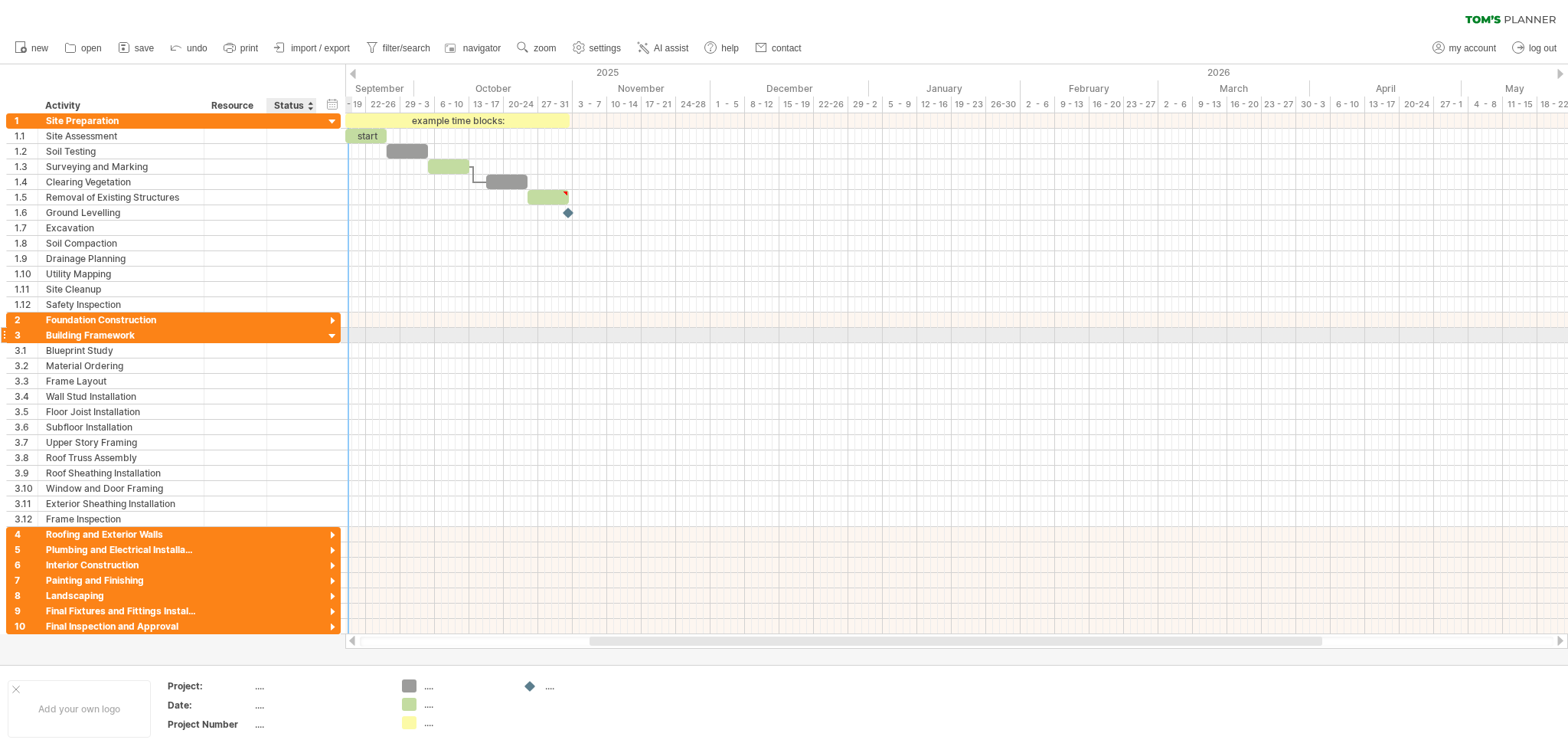
click at [330, 333] on div at bounding box center [332, 337] width 15 height 15
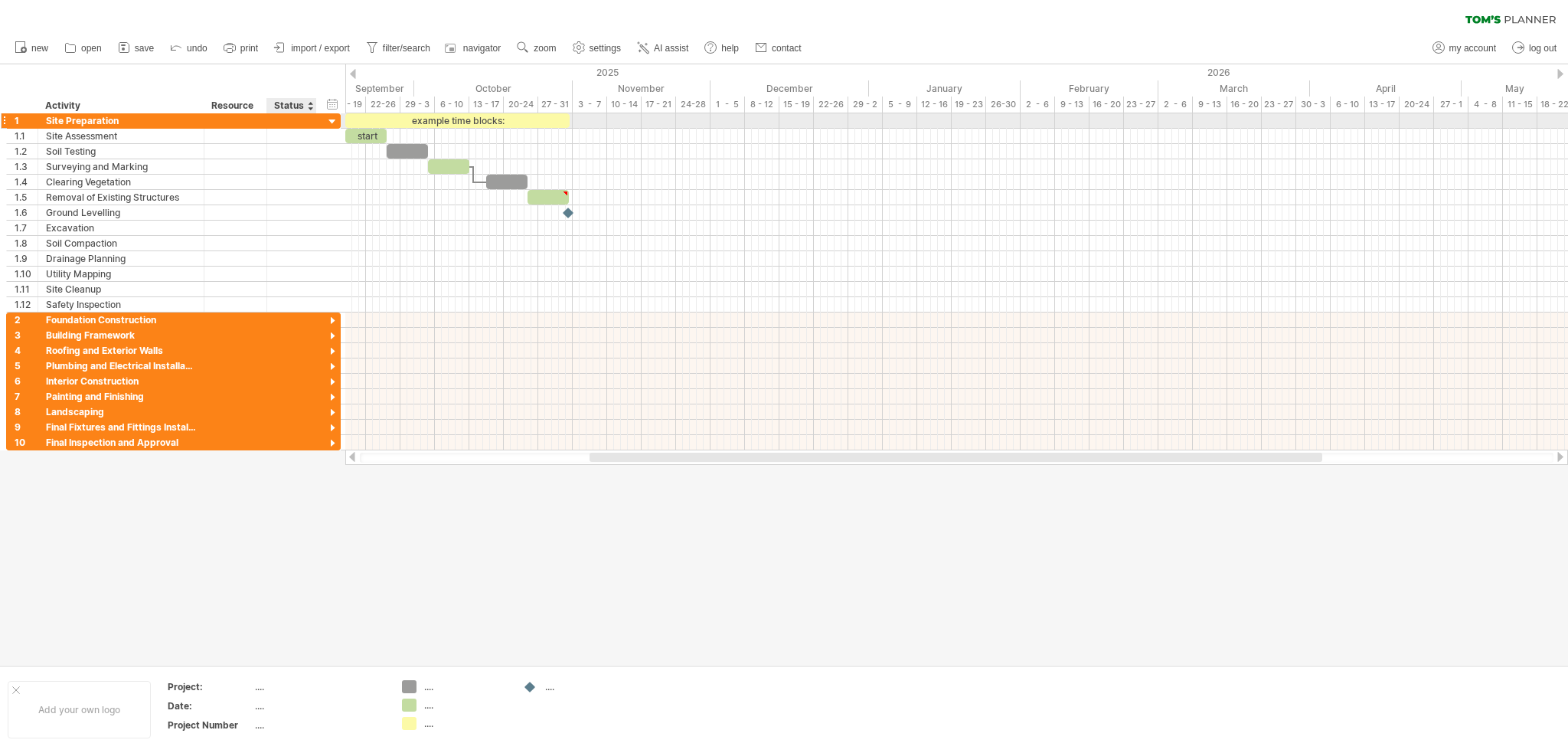
click at [328, 122] on div at bounding box center [332, 122] width 15 height 15
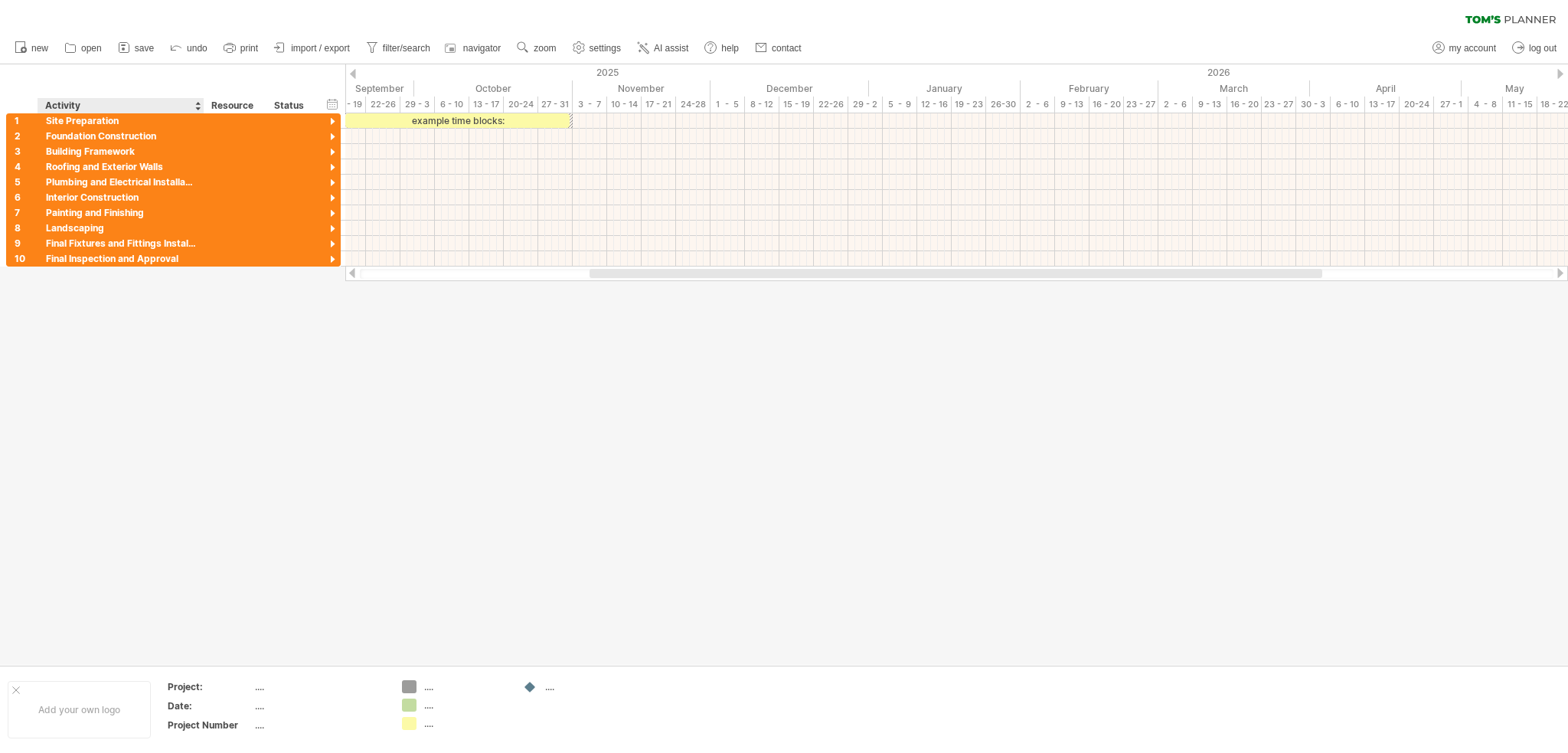
click at [159, 518] on div at bounding box center [784, 364] width 1568 height 600
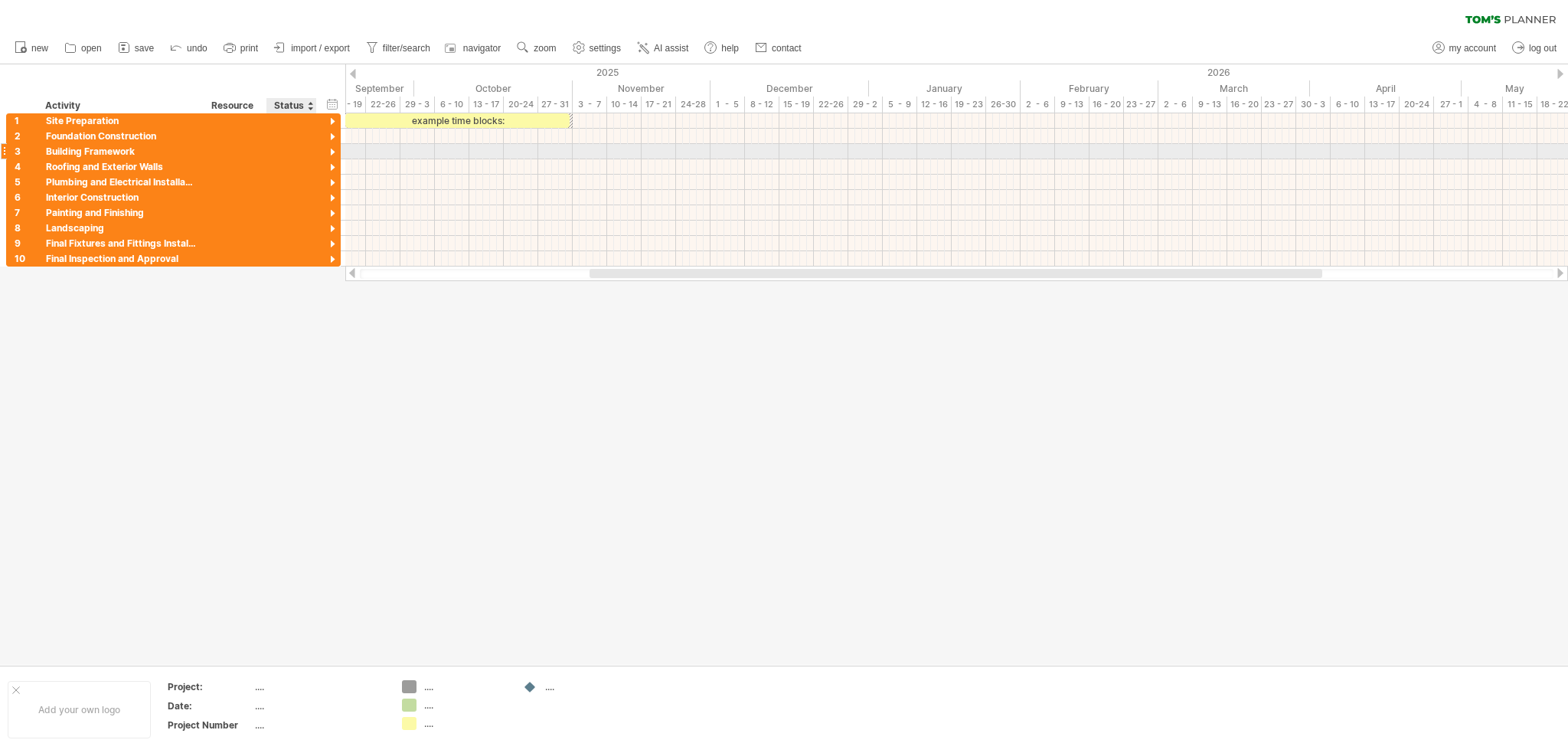
click at [334, 151] on div at bounding box center [332, 153] width 15 height 15
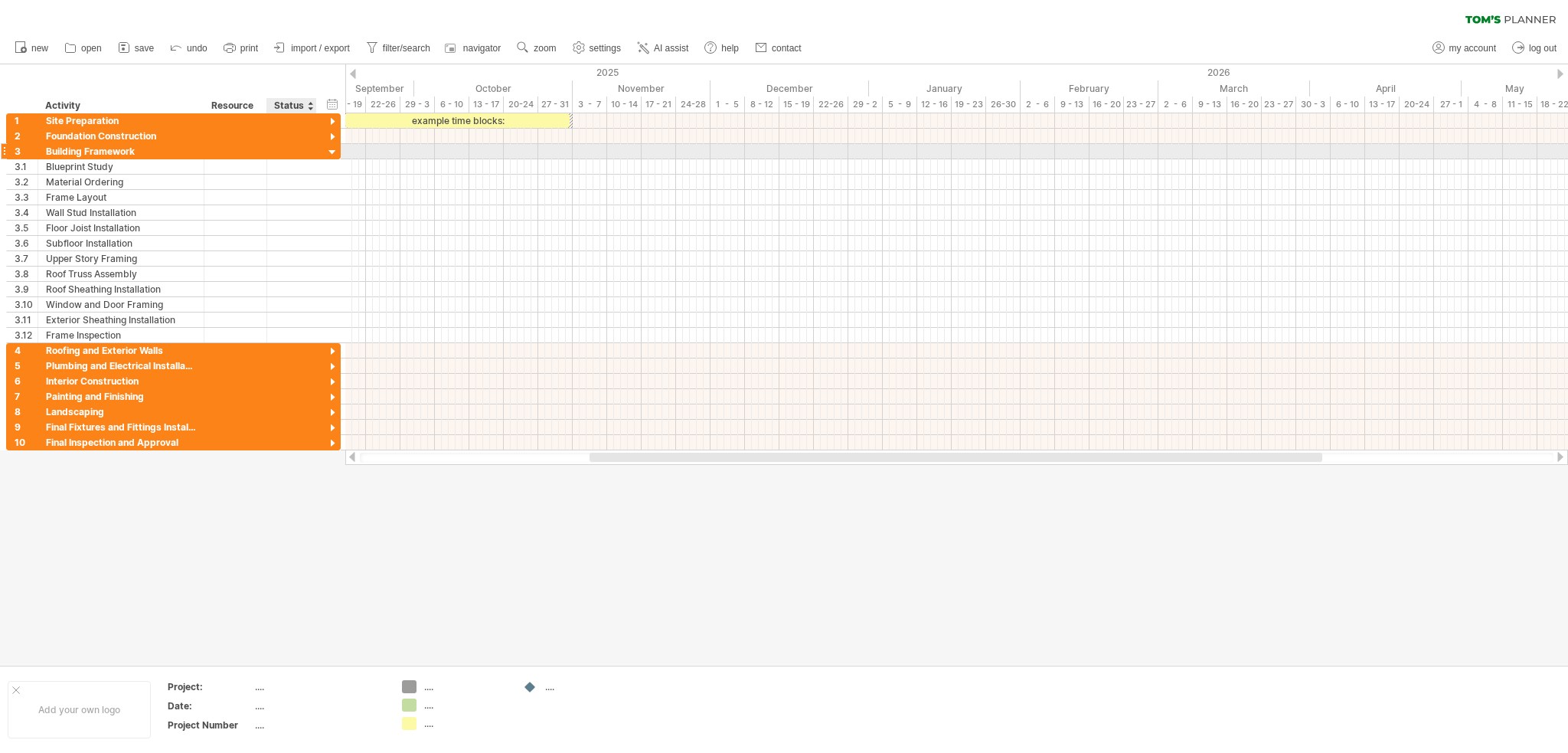
click at [334, 152] on div at bounding box center [332, 153] width 15 height 15
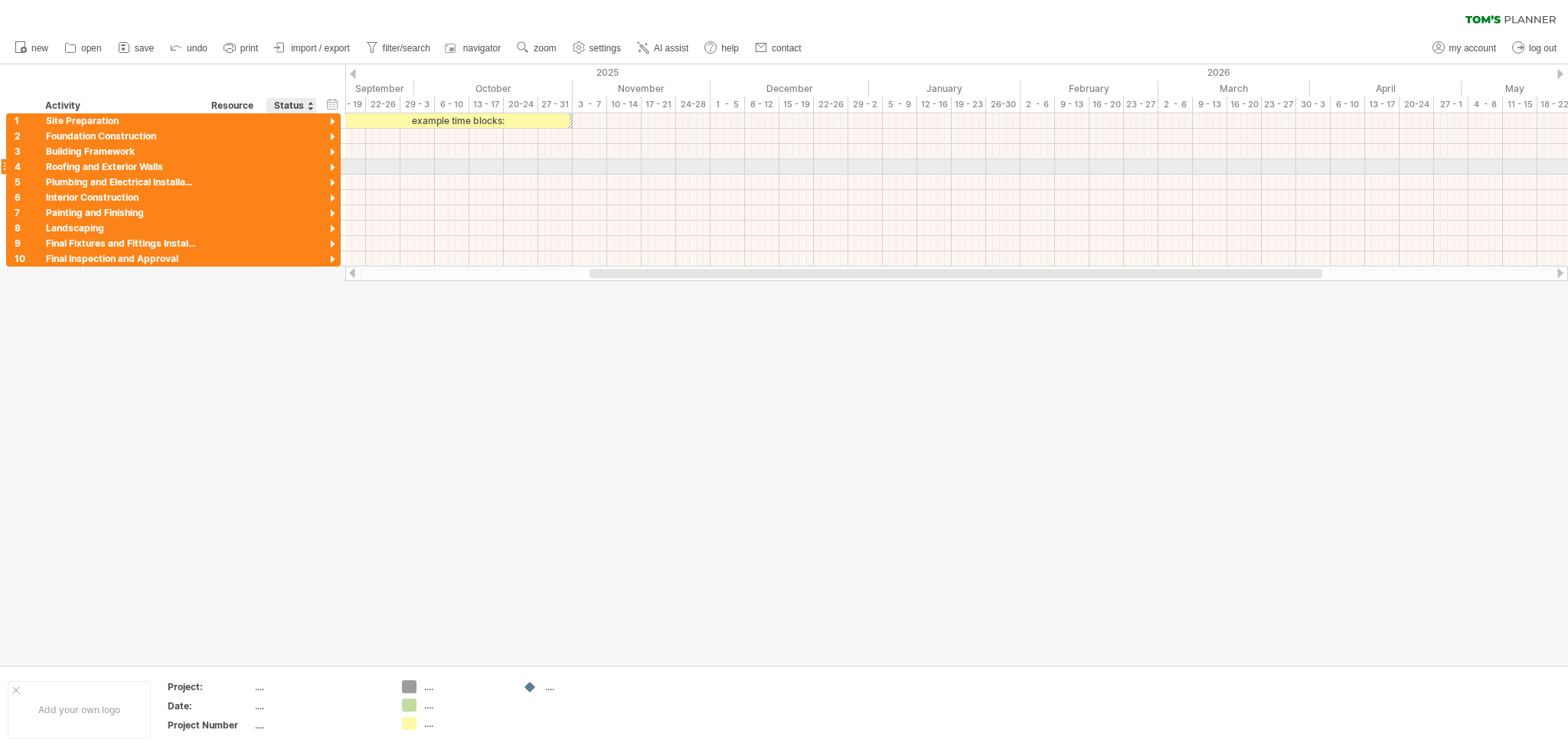
click at [333, 163] on div at bounding box center [332, 168] width 15 height 15
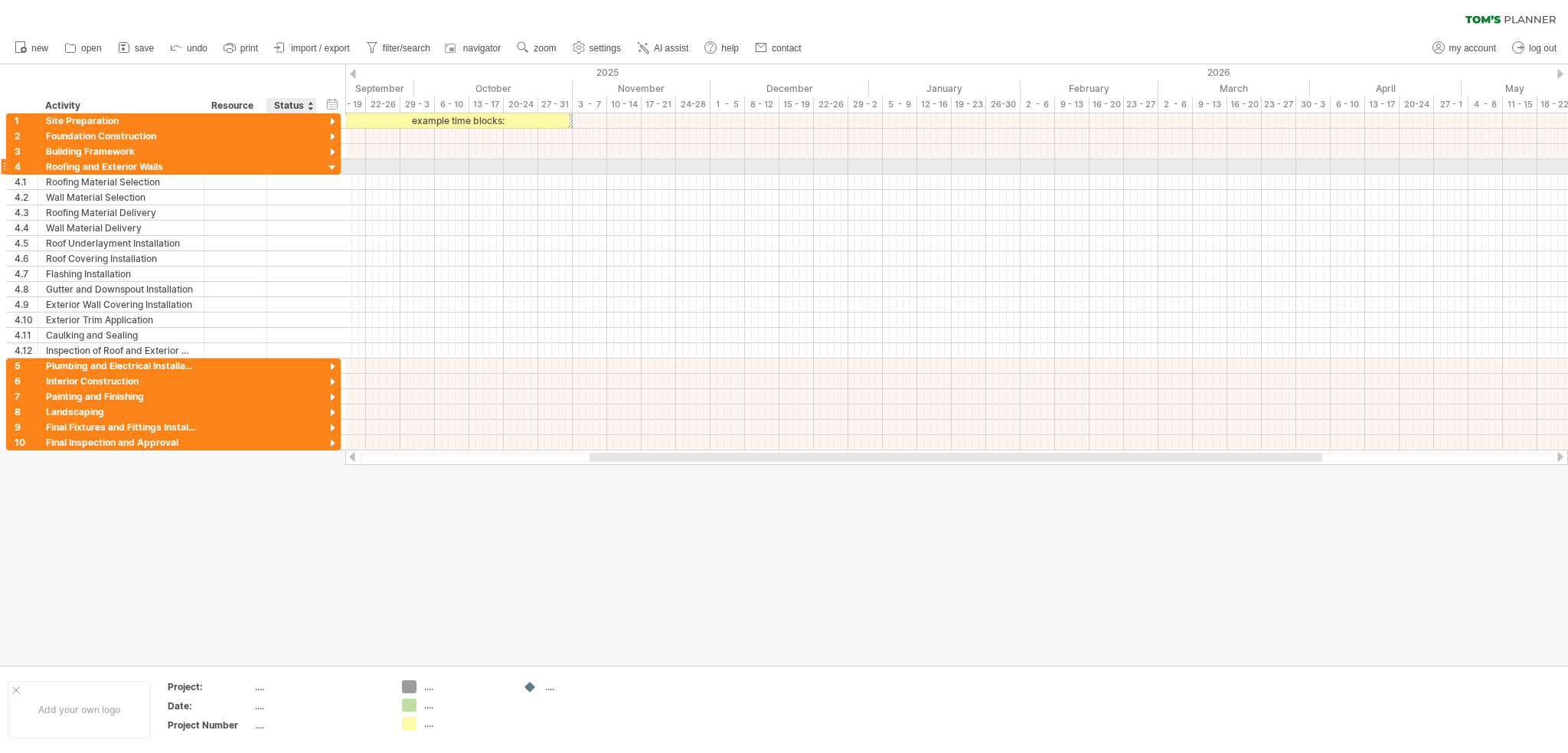
click at [332, 166] on div at bounding box center [332, 168] width 15 height 15
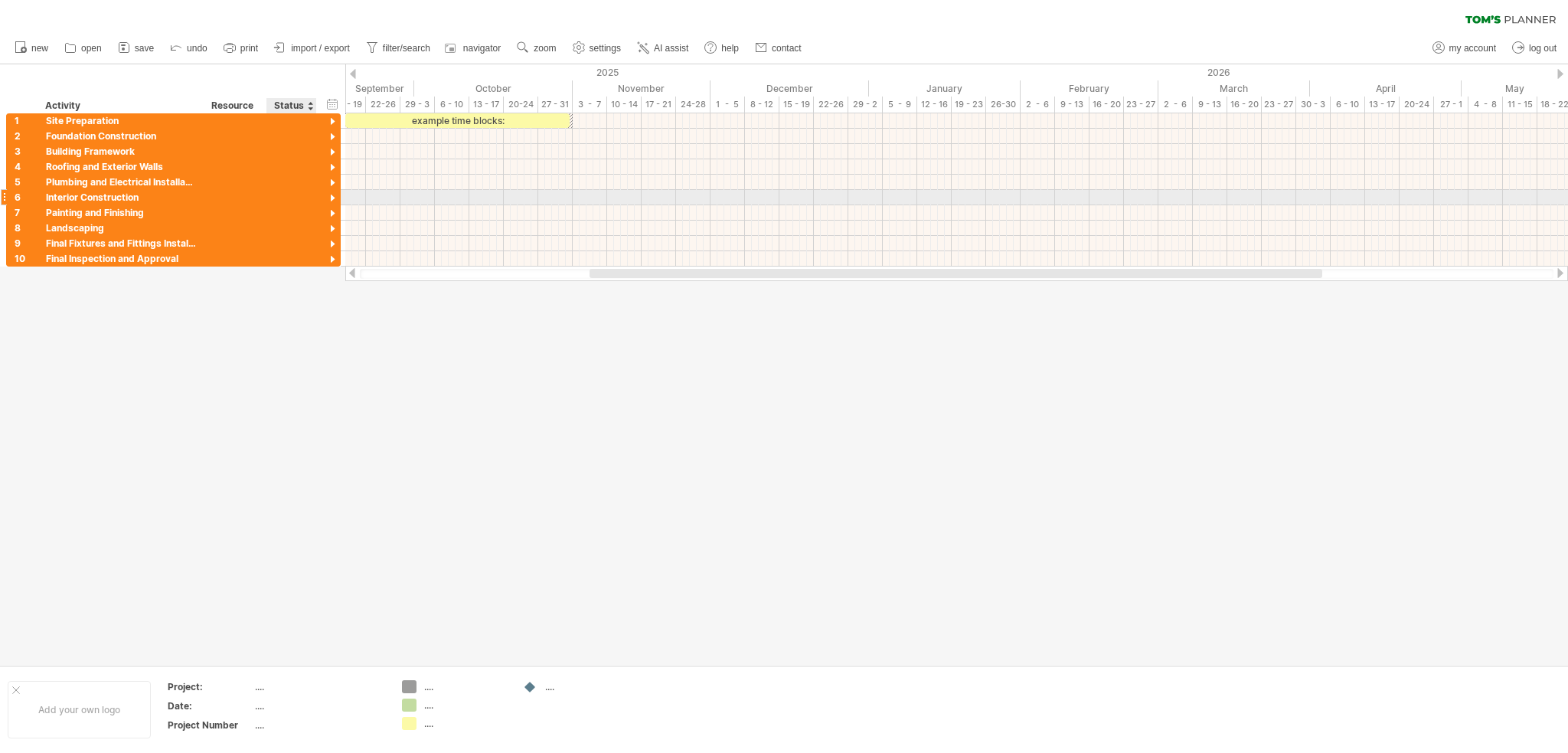
click at [333, 194] on div at bounding box center [332, 199] width 15 height 15
